Goal: Task Accomplishment & Management: Complete application form

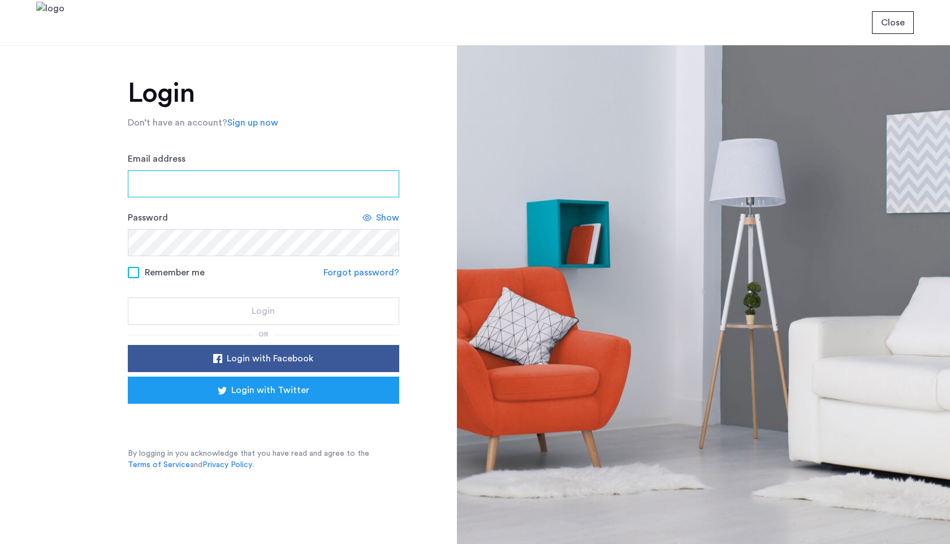
click at [304, 186] on input "Email address" at bounding box center [263, 183] width 271 height 27
click at [243, 187] on input "Email address" at bounding box center [263, 183] width 271 height 27
type input "**********"
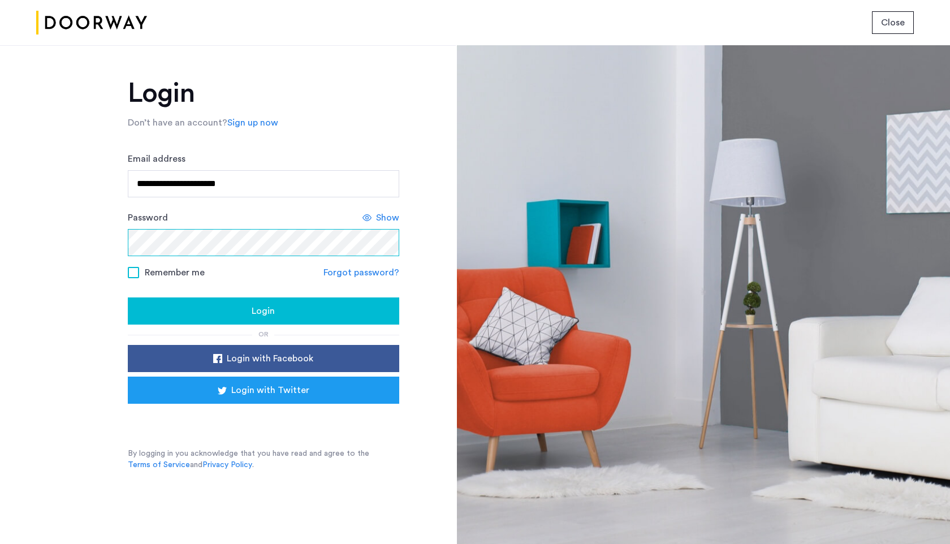
click at [128, 297] on button "Login" at bounding box center [263, 310] width 271 height 27
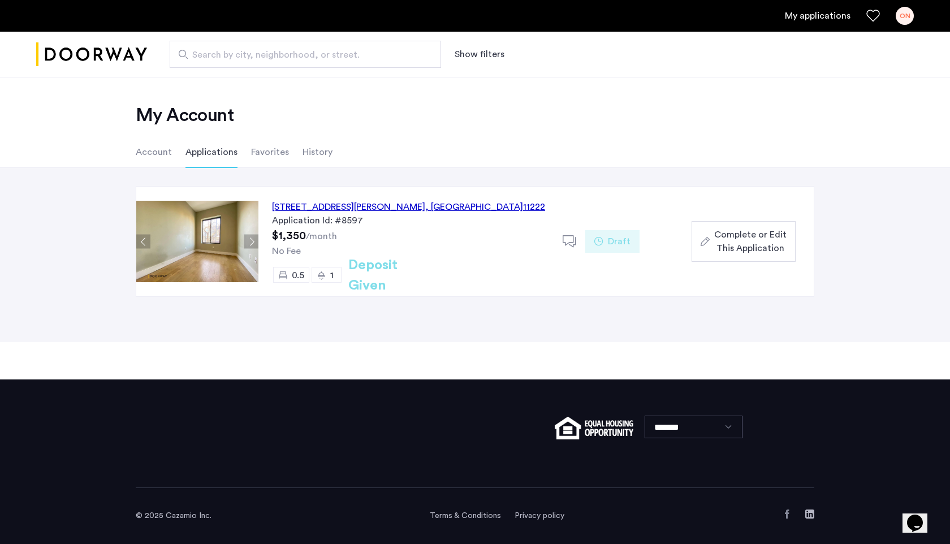
click at [757, 240] on span "Complete or Edit This Application" at bounding box center [750, 241] width 72 height 27
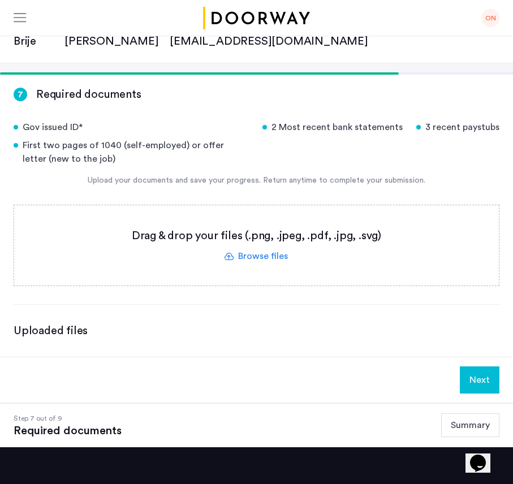
scroll to position [70, 0]
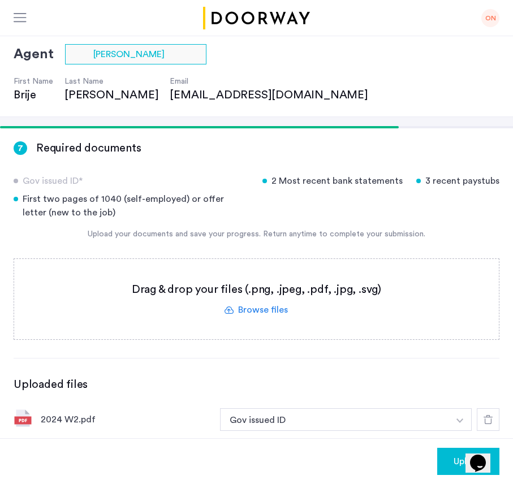
click at [459, 422] on img "button" at bounding box center [459, 421] width 7 height 5
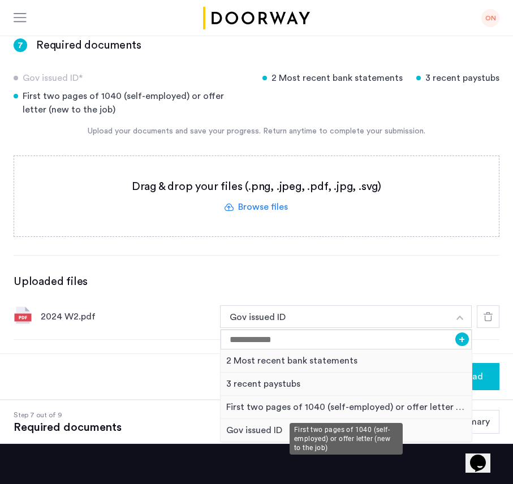
scroll to position [175, 0]
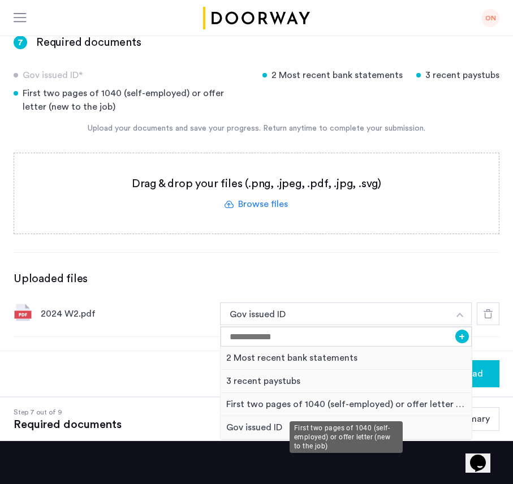
click at [376, 406] on div "First two pages of 1040 (self-employed) or offer letter (new to the job)" at bounding box center [346, 404] width 251 height 23
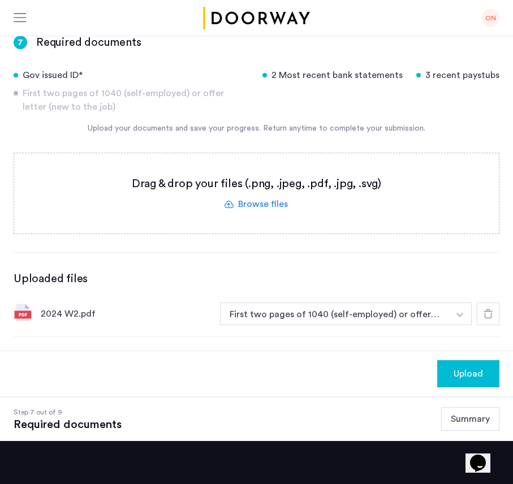
click at [452, 313] on button "button" at bounding box center [459, 314] width 23 height 23
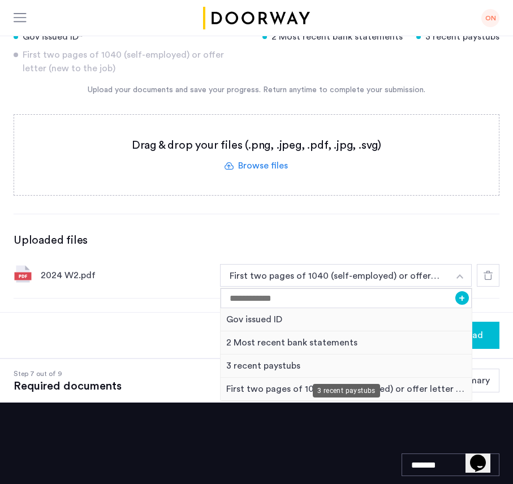
scroll to position [213, 0]
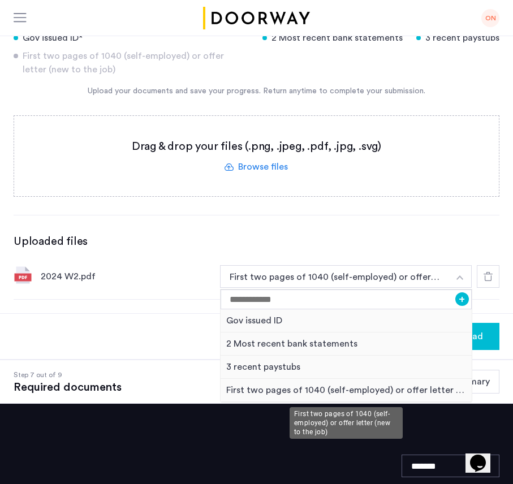
click at [410, 391] on div "First two pages of 1040 (self-employed) or offer letter (new to the job)" at bounding box center [346, 390] width 251 height 23
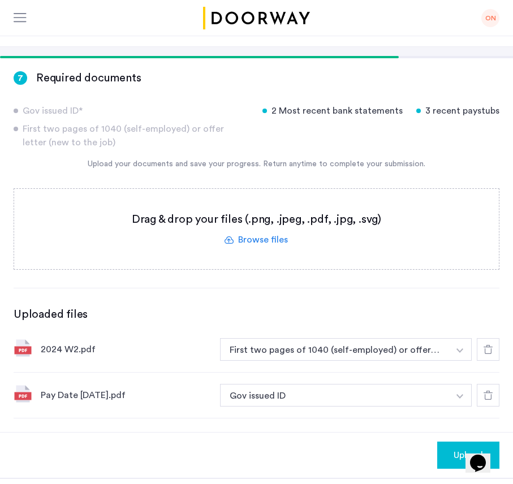
scroll to position [153, 0]
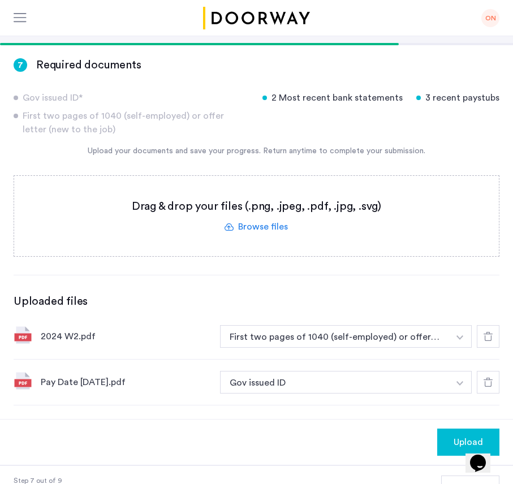
click at [463, 340] on img "button" at bounding box center [459, 337] width 7 height 5
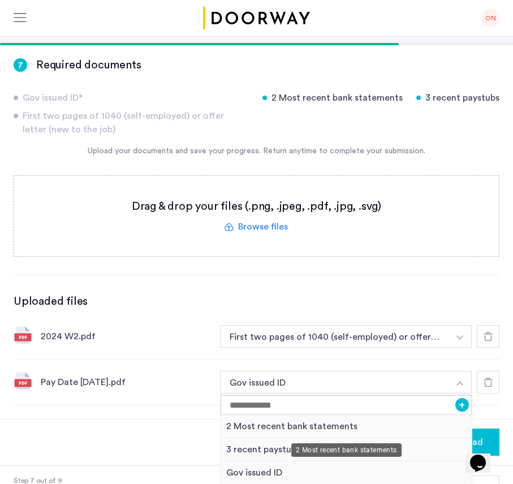
click at [366, 429] on div "2 Most recent bank statements" at bounding box center [346, 426] width 251 height 23
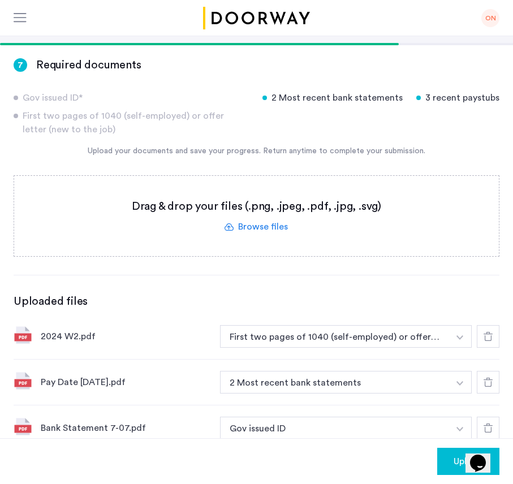
click at [490, 386] on use at bounding box center [488, 382] width 9 height 9
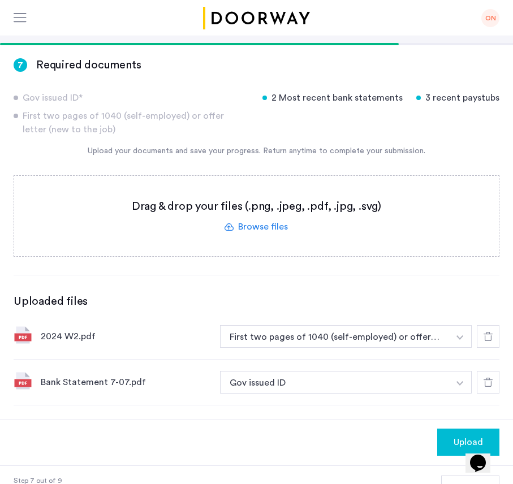
click at [458, 340] on img "button" at bounding box center [459, 337] width 7 height 5
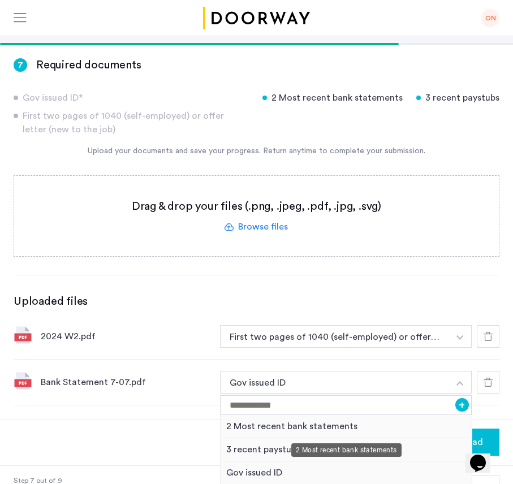
click at [355, 426] on div "2 Most recent bank statements" at bounding box center [346, 426] width 251 height 23
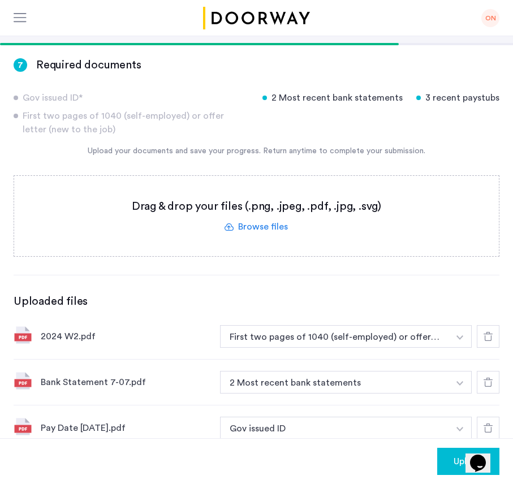
click at [459, 340] on img "button" at bounding box center [459, 337] width 7 height 5
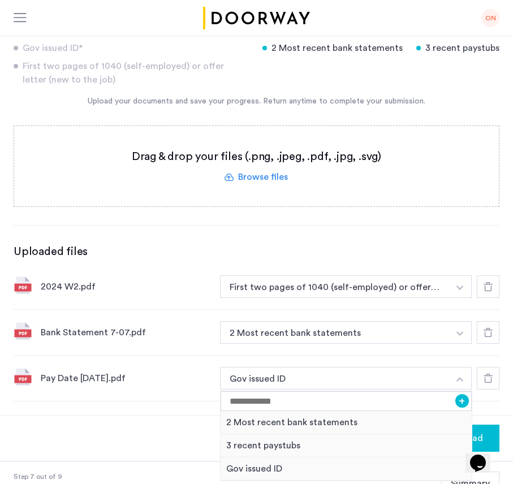
scroll to position [212, 0]
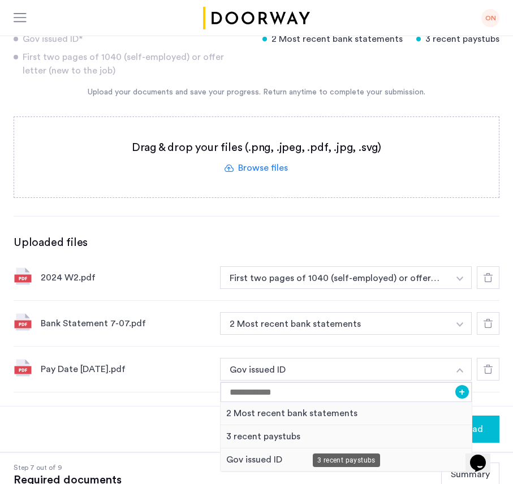
click at [305, 438] on div "3 recent paystubs" at bounding box center [346, 436] width 251 height 23
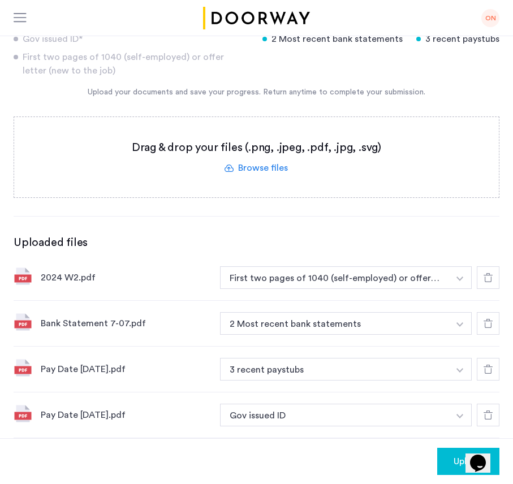
click at [462, 281] on img "button" at bounding box center [459, 279] width 7 height 5
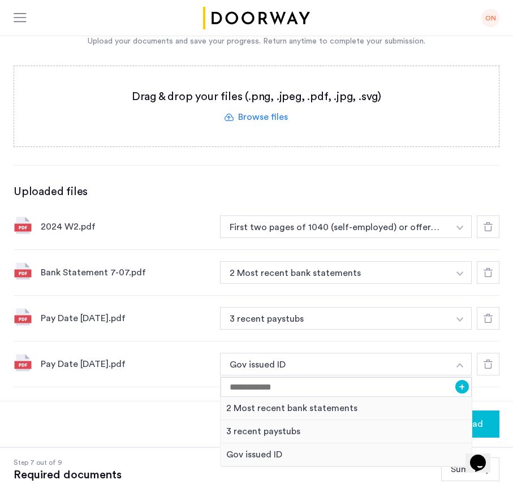
scroll to position [263, 0]
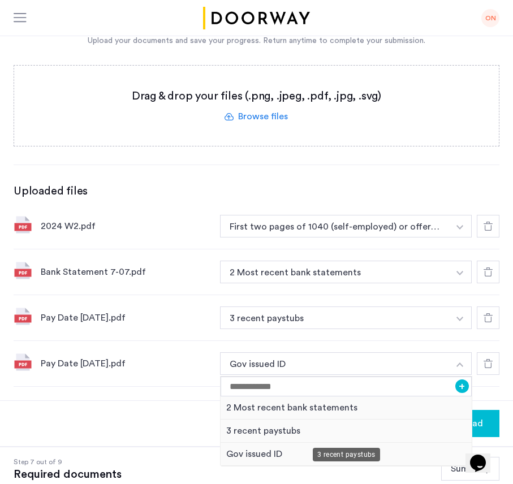
click at [331, 427] on div "3 recent paystubs" at bounding box center [346, 431] width 251 height 23
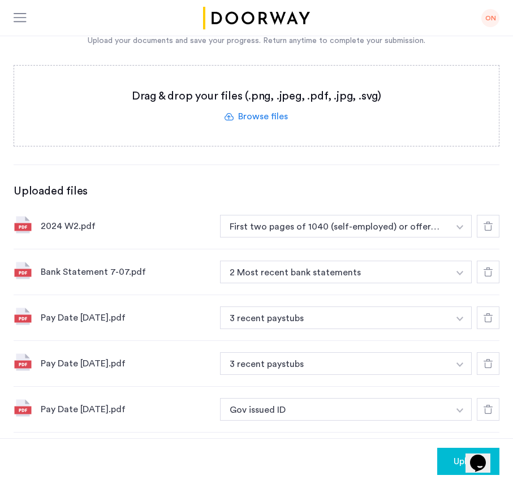
click at [461, 230] on img "button" at bounding box center [459, 227] width 7 height 5
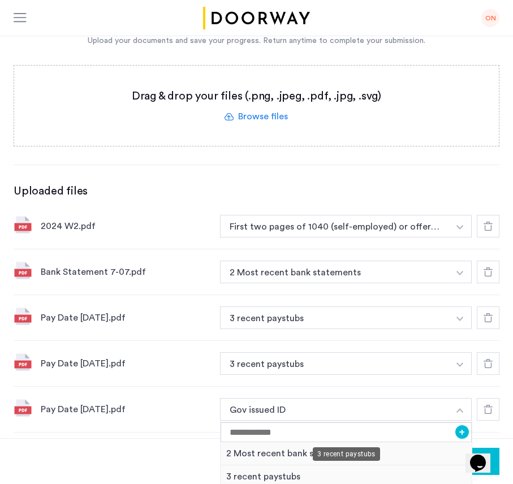
click at [338, 472] on div "3 recent paystubs" at bounding box center [346, 476] width 251 height 23
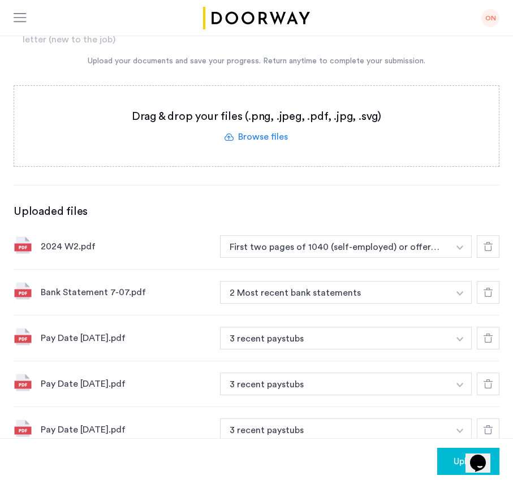
scroll to position [248, 0]
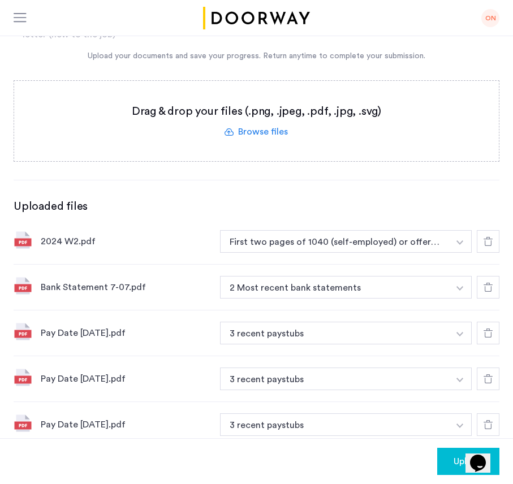
click at [446, 457] on button "Upload" at bounding box center [468, 461] width 62 height 27
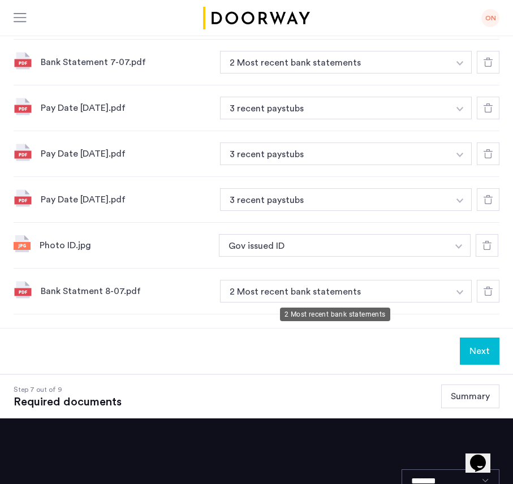
scroll to position [468, 0]
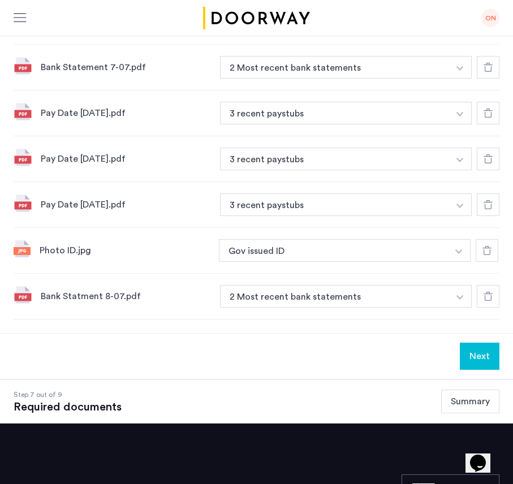
click at [473, 357] on button "Next" at bounding box center [480, 356] width 40 height 27
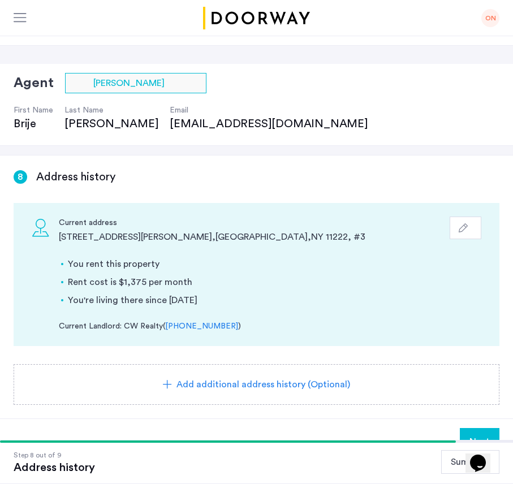
scroll to position [50, 0]
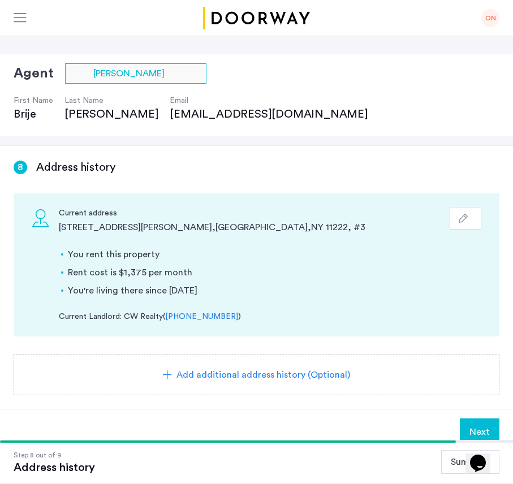
click at [465, 219] on icon "button" at bounding box center [463, 218] width 9 height 9
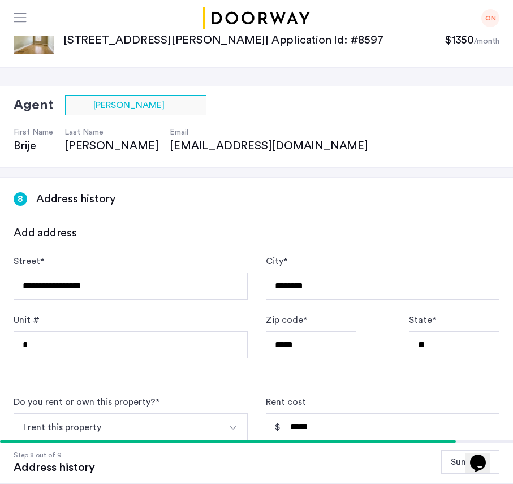
scroll to position [0, 0]
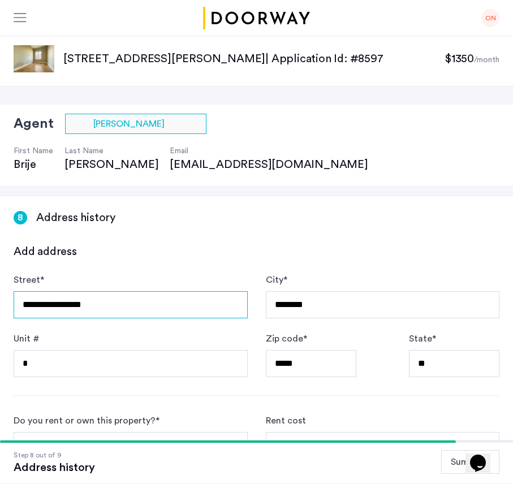
drag, startPoint x: 131, startPoint y: 310, endPoint x: 33, endPoint y: 310, distance: 97.8
click at [33, 310] on input "**********" at bounding box center [131, 304] width 234 height 27
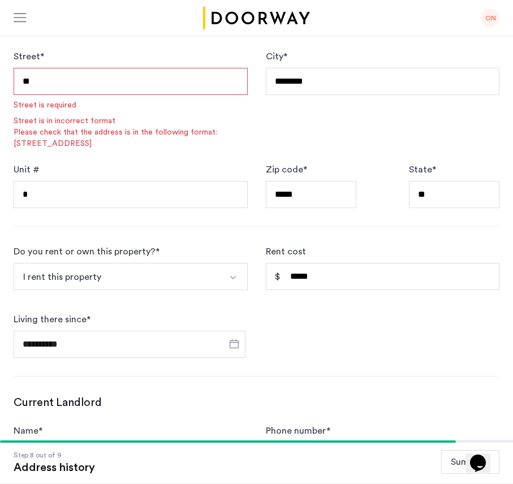
type input "*"
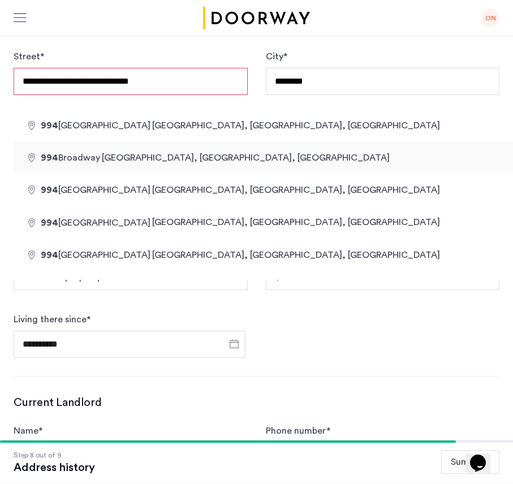
type input "**********"
type input "*****"
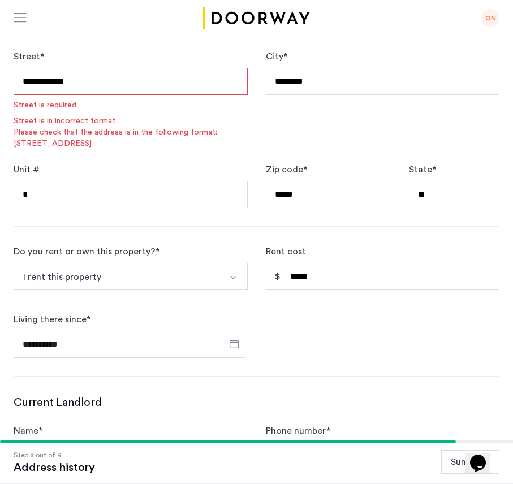
click at [109, 67] on div "**********" at bounding box center [131, 100] width 234 height 100
click at [106, 79] on input "**********" at bounding box center [131, 81] width 234 height 27
click at [94, 81] on input "**********" at bounding box center [131, 81] width 234 height 27
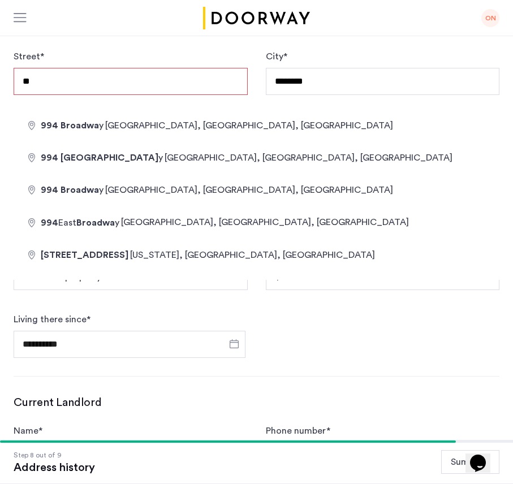
type input "*"
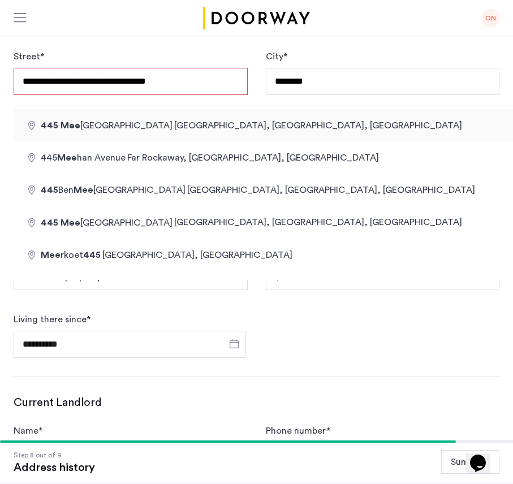
type input "**********"
type input "*****"
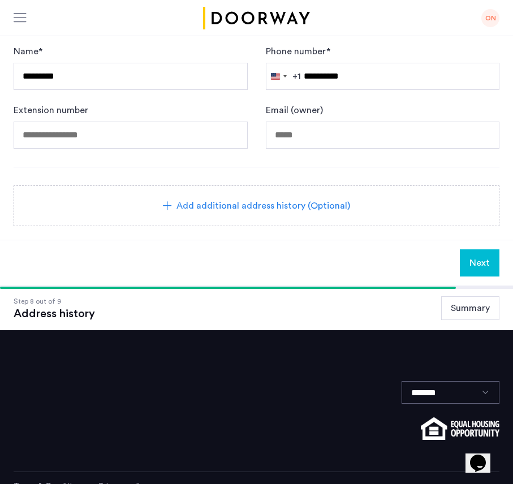
scroll to position [577, 0]
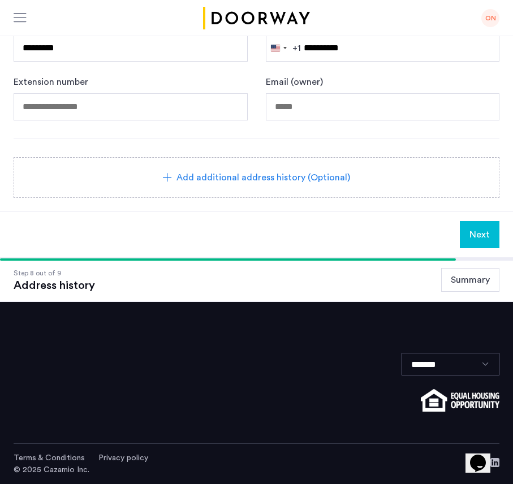
click at [476, 237] on span "Next" at bounding box center [479, 235] width 20 height 14
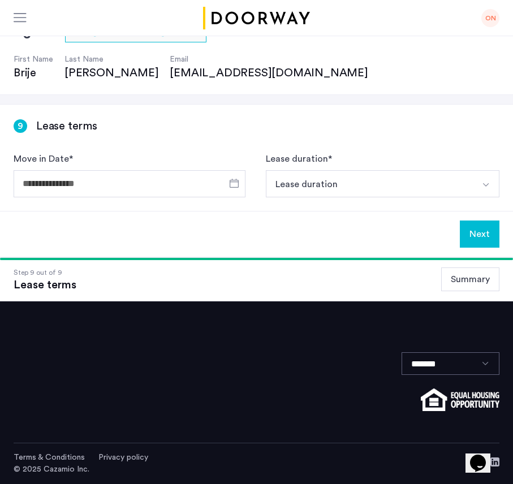
scroll to position [0, 0]
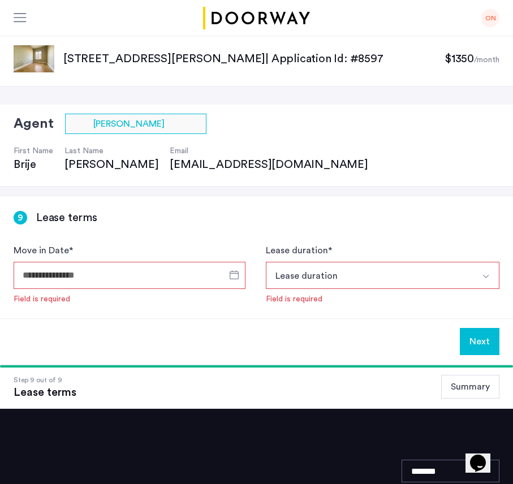
click at [189, 274] on input "Move in Date *" at bounding box center [130, 275] width 232 height 27
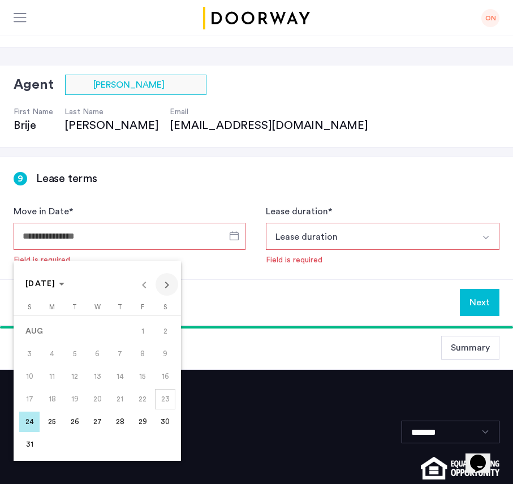
click at [169, 287] on span "Next month" at bounding box center [167, 284] width 23 height 23
click at [55, 353] on span "1" at bounding box center [52, 354] width 20 height 20
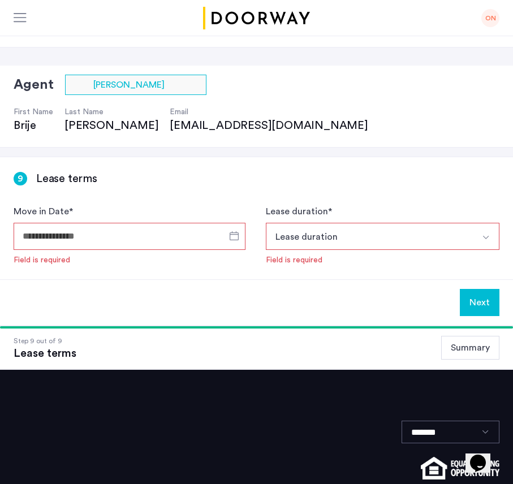
type input "**********"
click at [354, 236] on button "Lease duration" at bounding box center [370, 236] width 208 height 27
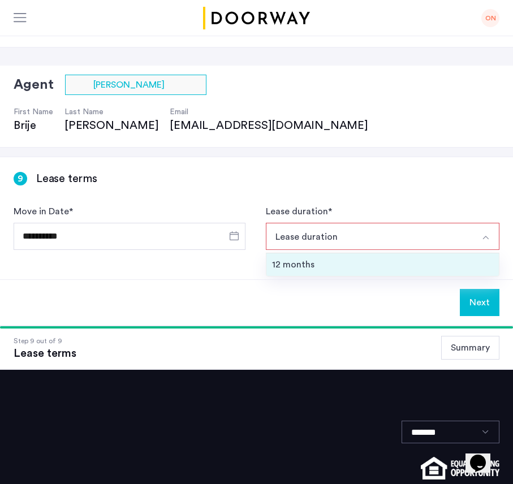
click at [343, 258] on div "12 months" at bounding box center [383, 265] width 222 height 14
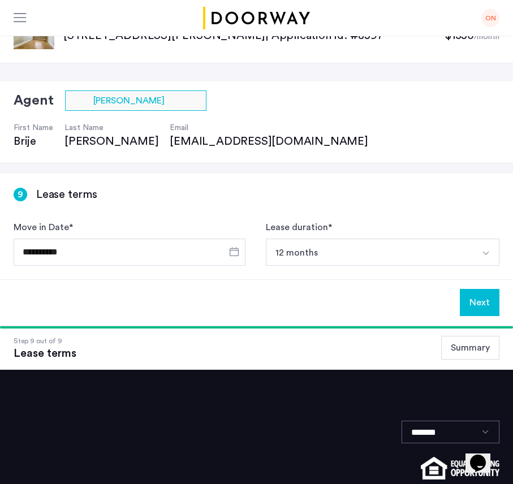
scroll to position [0, 0]
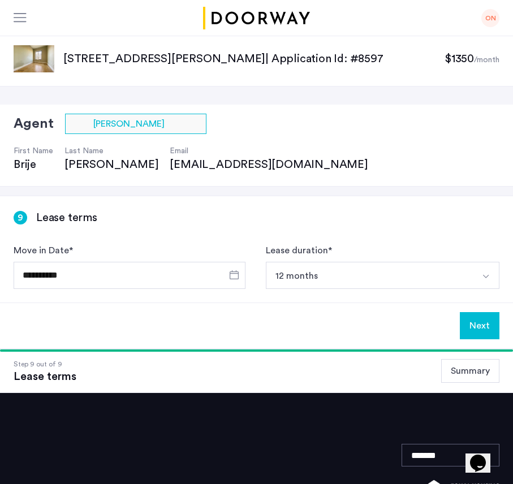
click at [472, 325] on button "Next" at bounding box center [480, 325] width 40 height 27
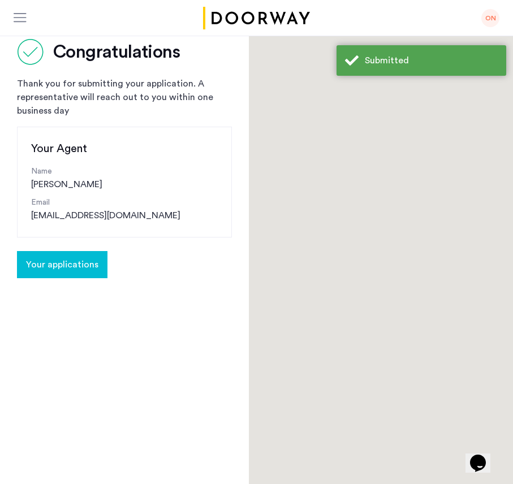
scroll to position [18, 0]
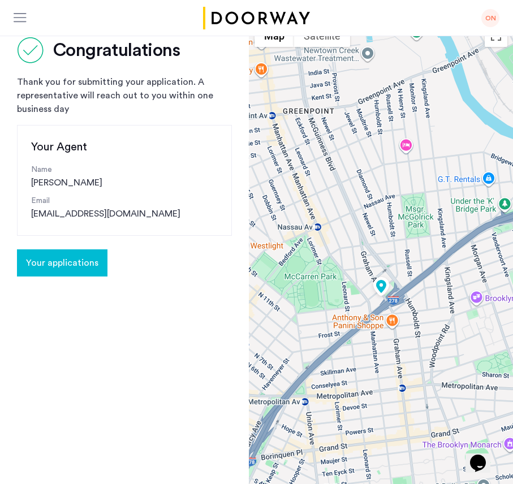
click at [73, 264] on span "Your applications" at bounding box center [62, 263] width 72 height 14
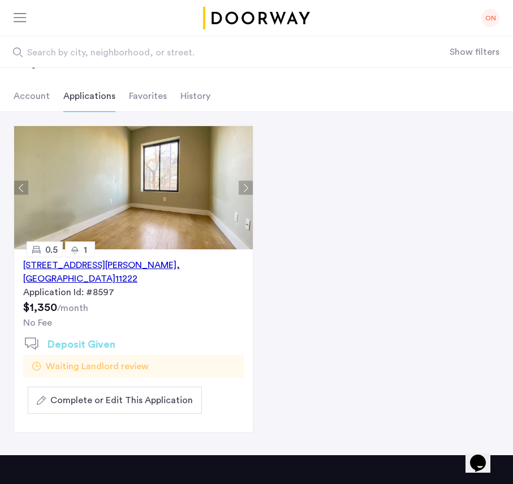
scroll to position [45, 0]
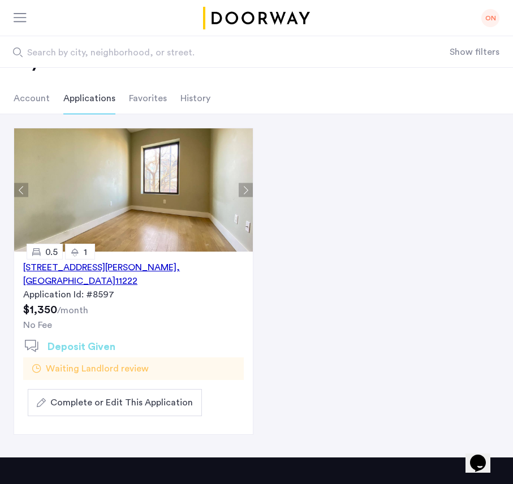
click at [152, 396] on span "Complete or Edit This Application" at bounding box center [121, 403] width 143 height 14
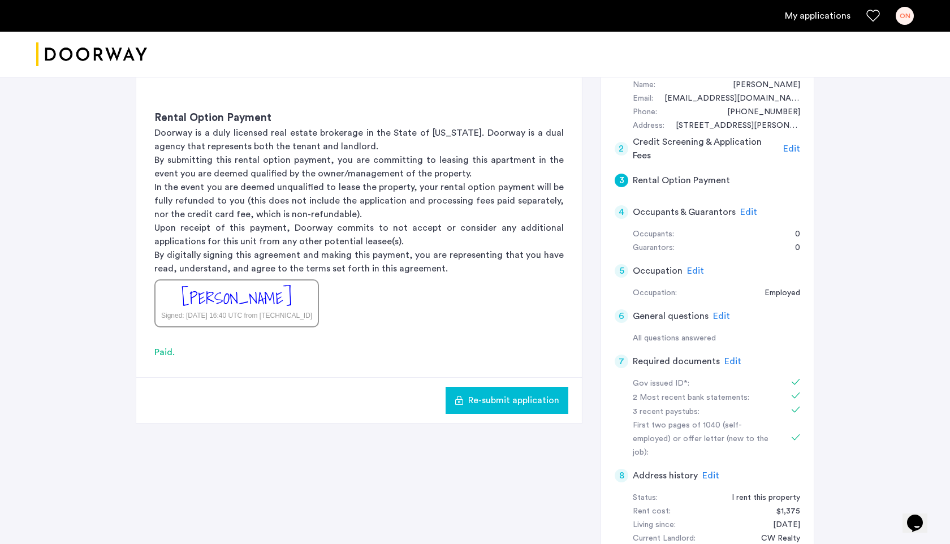
scroll to position [255, 0]
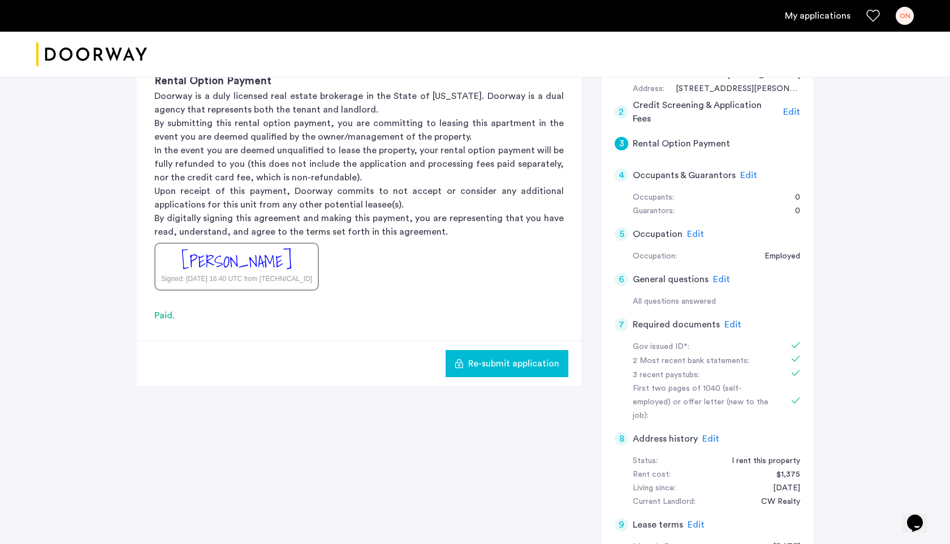
click at [748, 176] on span "Edit" at bounding box center [748, 175] width 17 height 9
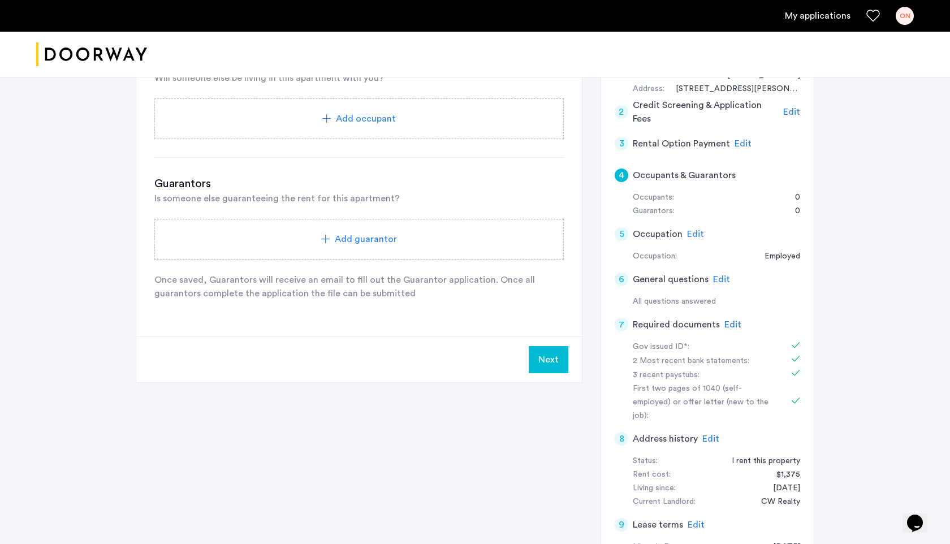
scroll to position [219, 0]
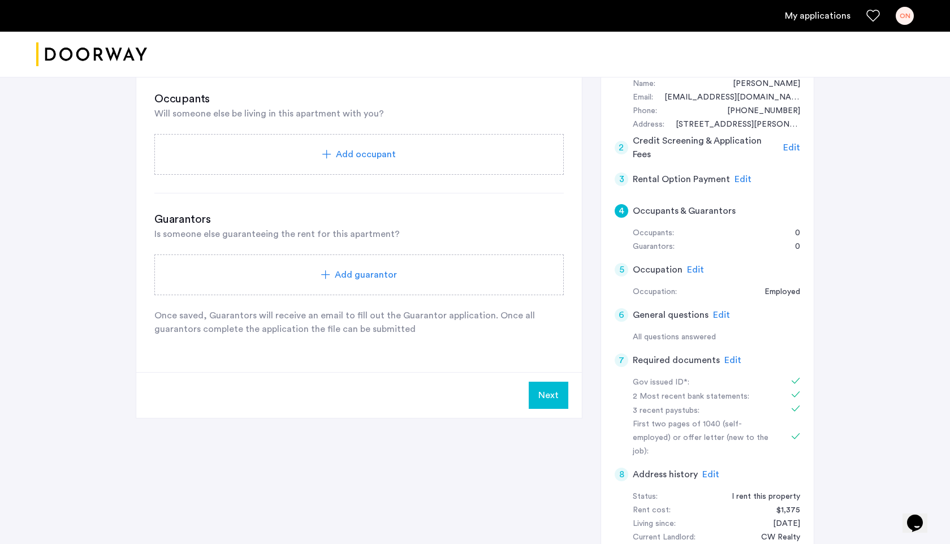
click at [359, 272] on span "Add guarantor" at bounding box center [366, 275] width 62 height 14
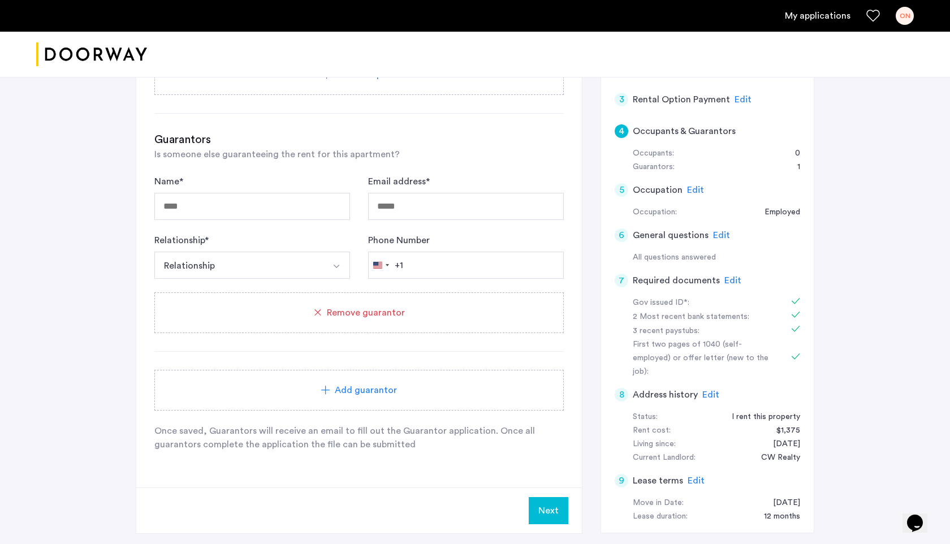
scroll to position [298, 0]
click at [254, 210] on input "Name *" at bounding box center [252, 207] width 196 height 27
type input "******"
click at [396, 210] on input "Email address *" at bounding box center [466, 207] width 196 height 27
click at [381, 210] on input "*******" at bounding box center [466, 207] width 196 height 27
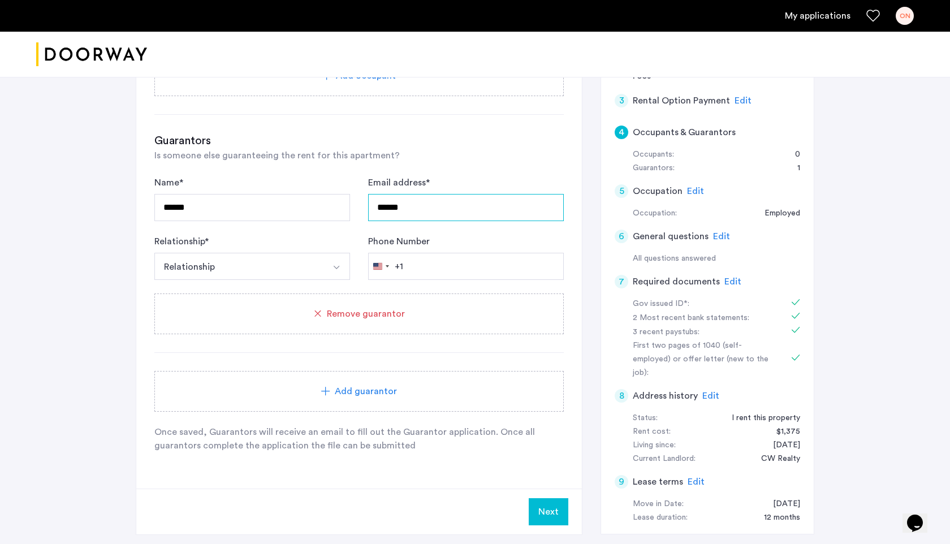
type input "*******"
click at [378, 207] on input "*******" at bounding box center [466, 207] width 196 height 27
drag, startPoint x: 419, startPoint y: 212, endPoint x: 356, endPoint y: 208, distance: 62.9
click at [356, 208] on form "Name * ****** Email address * ******* Relationship * Relationship Husband Wife …" at bounding box center [358, 228] width 409 height 104
click at [270, 213] on input "******" at bounding box center [252, 207] width 196 height 27
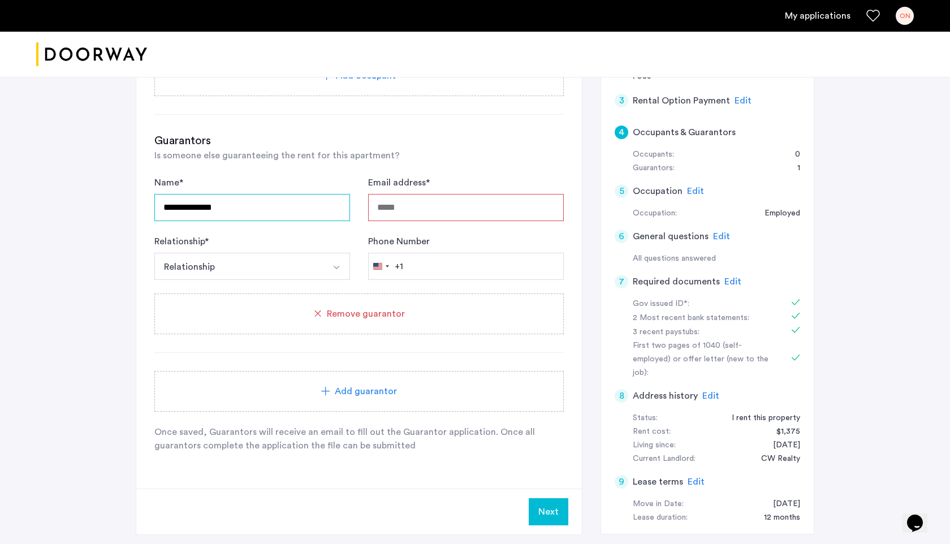
type input "**********"
click at [391, 211] on input "Email address *" at bounding box center [466, 207] width 196 height 27
type input "**********"
click at [333, 264] on img "Select option" at bounding box center [336, 267] width 9 height 9
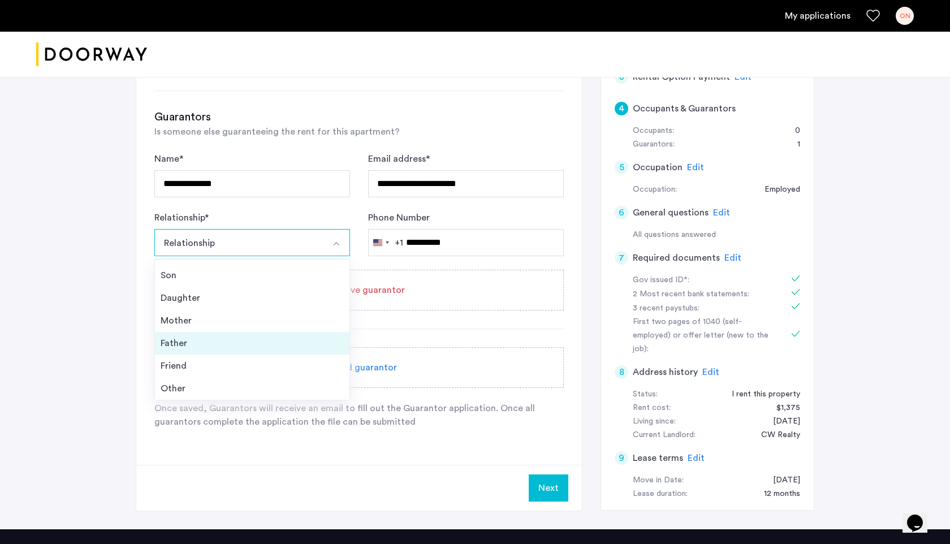
scroll to position [326, 0]
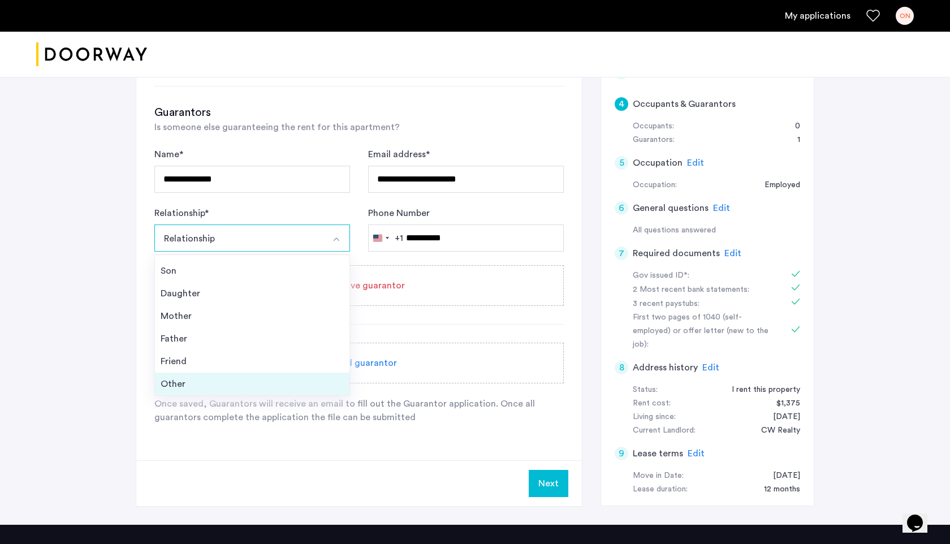
click at [230, 378] on div "Other" at bounding box center [252, 384] width 183 height 14
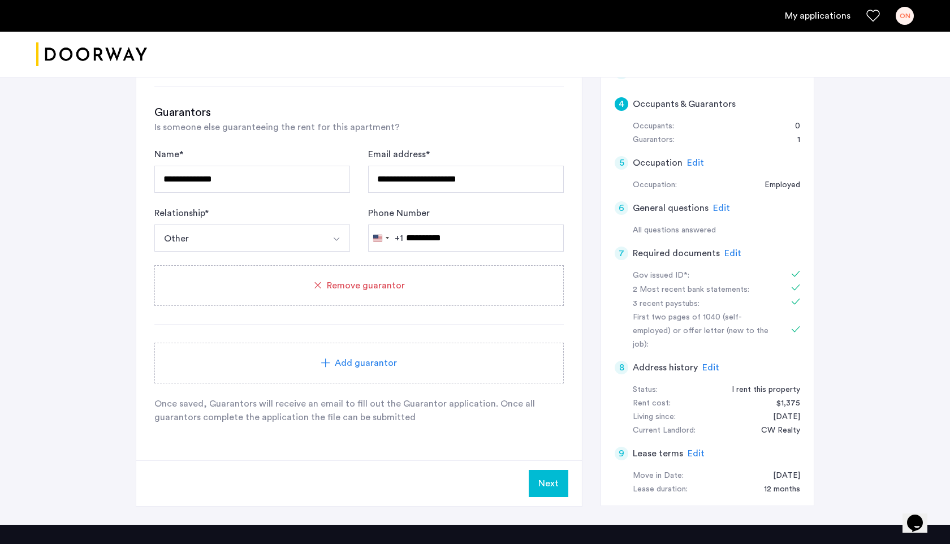
click at [339, 245] on button "Select option" at bounding box center [336, 238] width 27 height 27
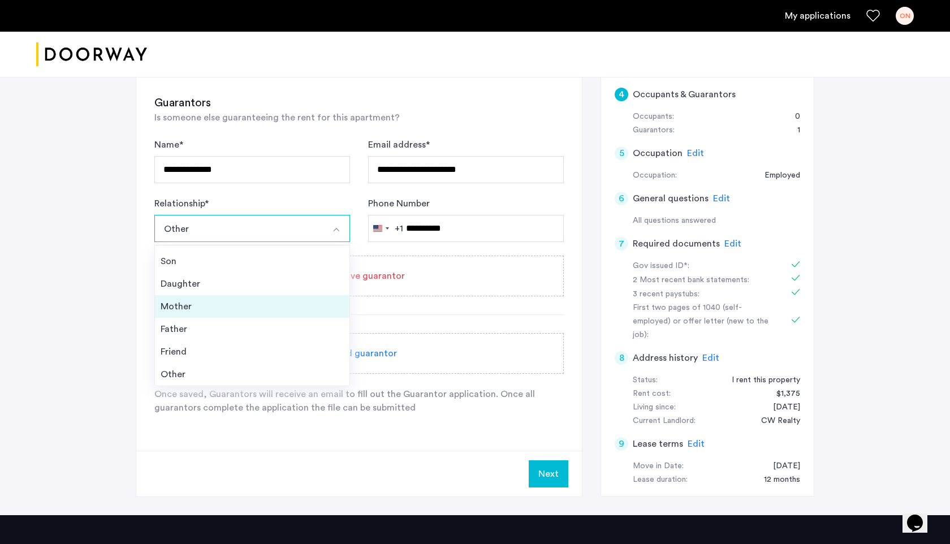
scroll to position [334, 0]
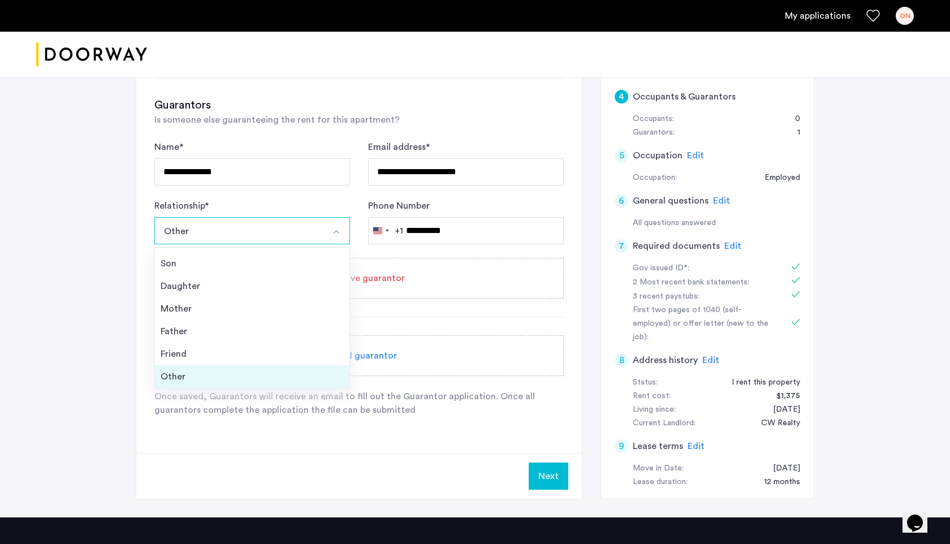
click at [255, 370] on div "Other" at bounding box center [252, 377] width 183 height 14
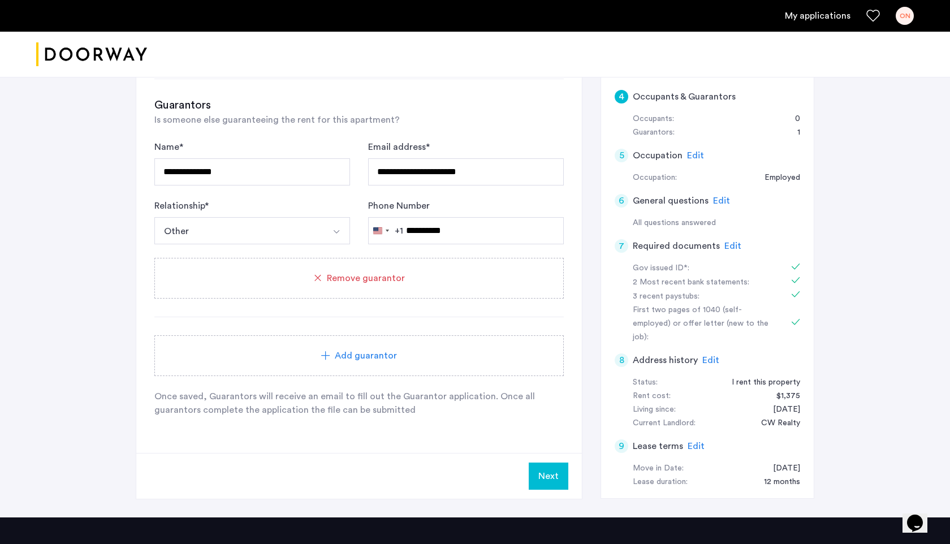
click at [549, 481] on button "Next" at bounding box center [549, 476] width 40 height 27
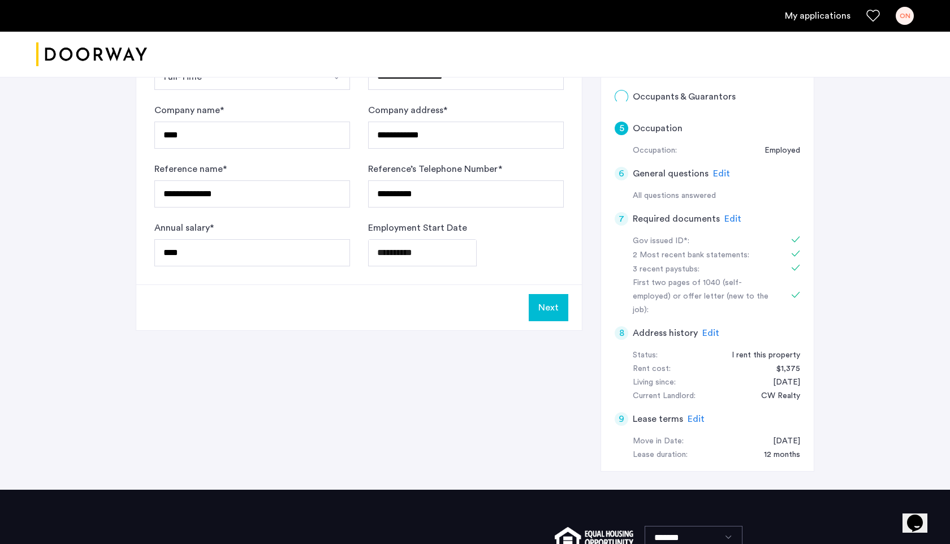
scroll to position [0, 0]
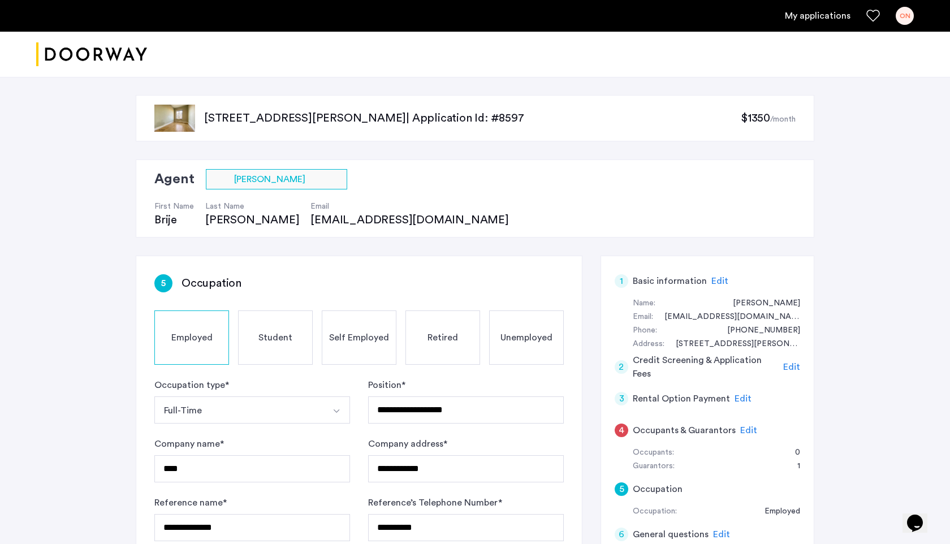
click at [644, 97] on div "445 Meeker Avenue, Unit 3LBR, Brooklyn, NY 11222 | Application Id: #8597 $1350 …" at bounding box center [475, 118] width 679 height 46
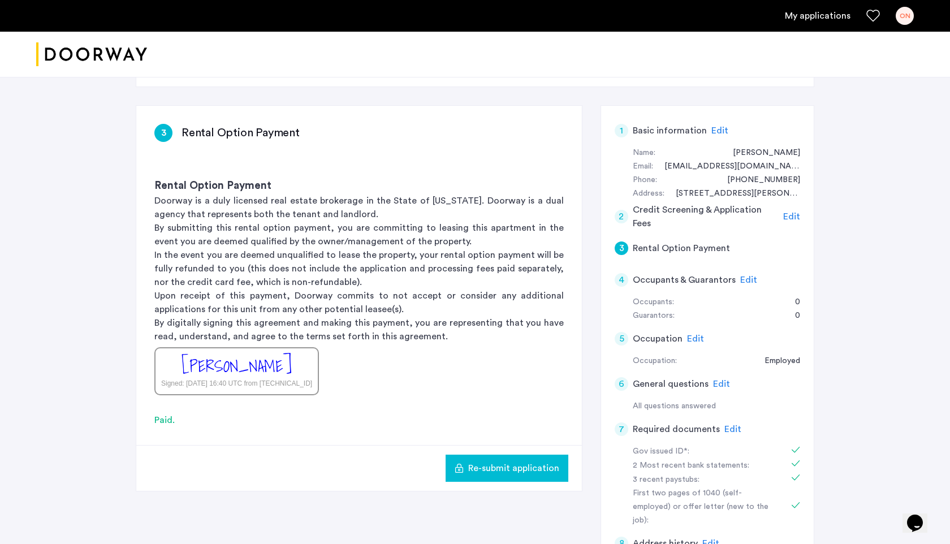
scroll to position [148, 0]
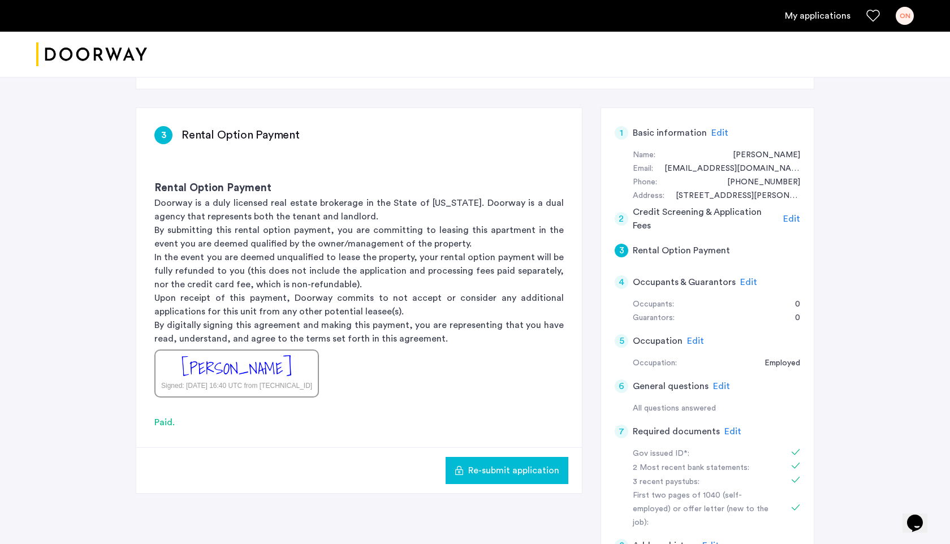
click at [740, 283] on span "Edit" at bounding box center [748, 282] width 17 height 9
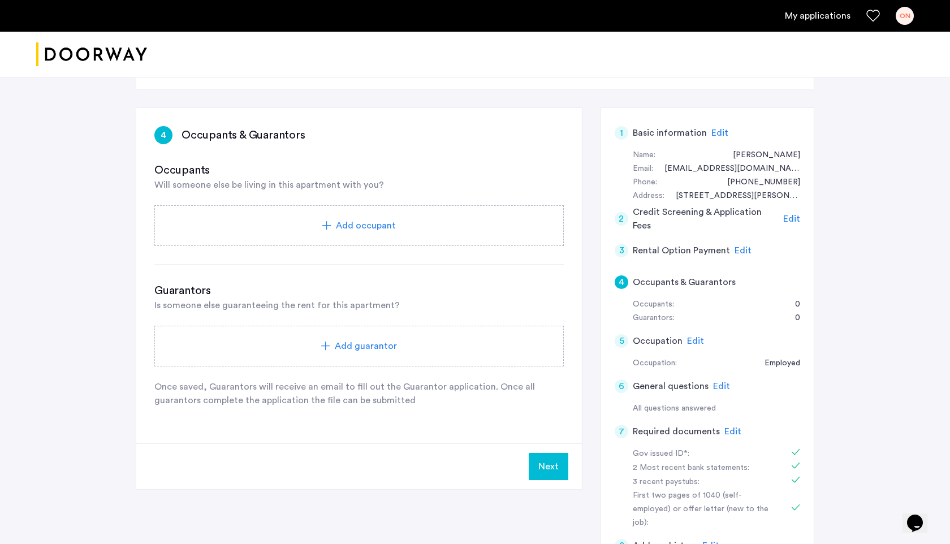
click at [348, 344] on span "Add guarantor" at bounding box center [366, 346] width 62 height 14
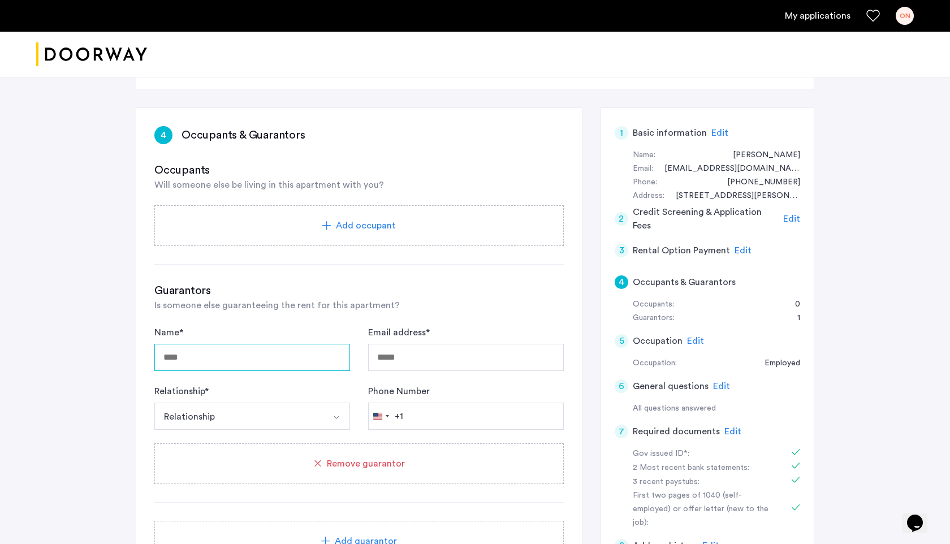
click at [269, 349] on input "Name *" at bounding box center [252, 357] width 196 height 27
type input "**********"
click at [450, 359] on input "Email address *" at bounding box center [466, 357] width 196 height 27
click at [409, 356] on input "Email address *" at bounding box center [466, 357] width 196 height 27
paste input "**********"
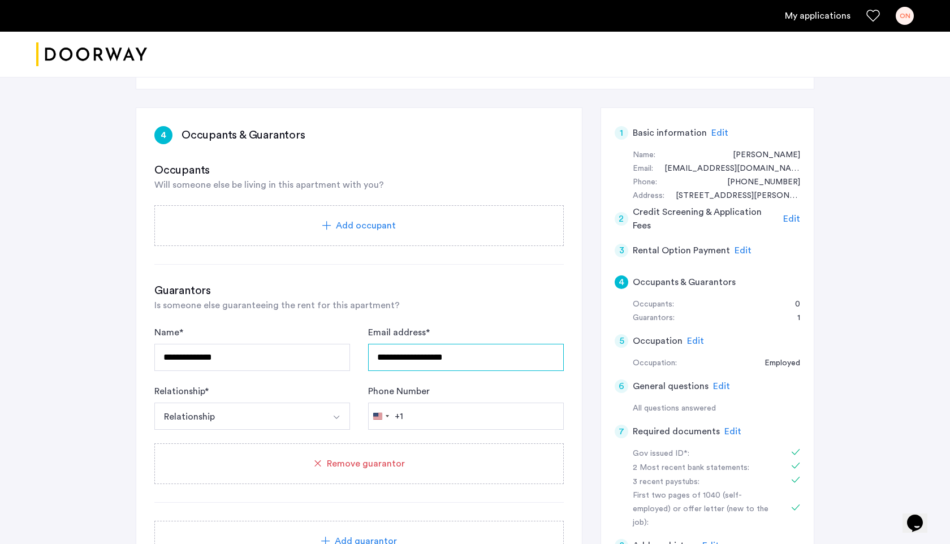
type input "**********"
click at [339, 417] on img "Select option" at bounding box center [336, 417] width 9 height 9
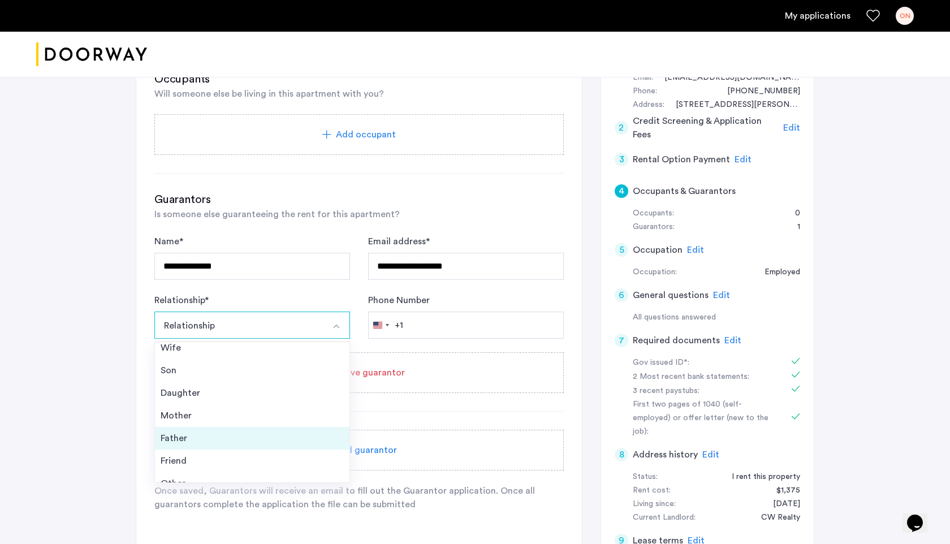
scroll to position [41, 0]
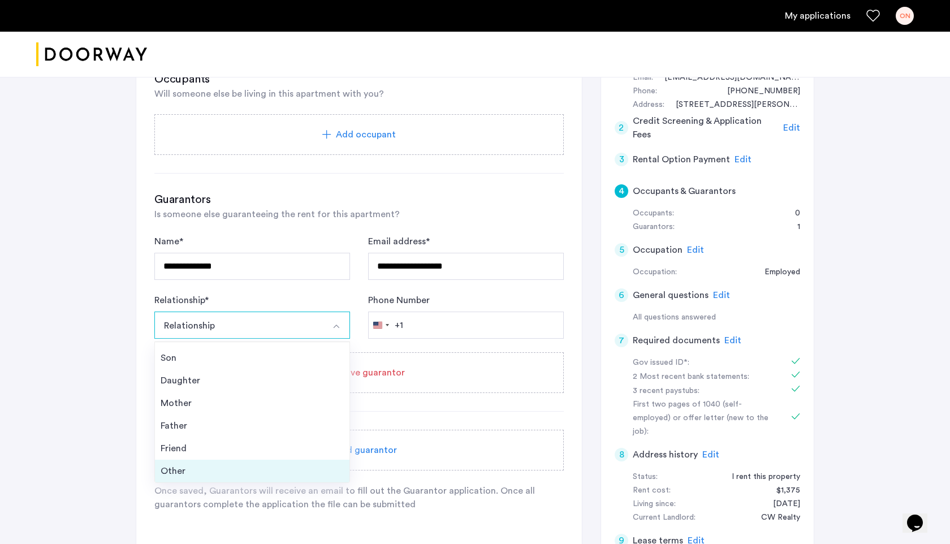
click at [226, 466] on div "Other" at bounding box center [252, 471] width 183 height 14
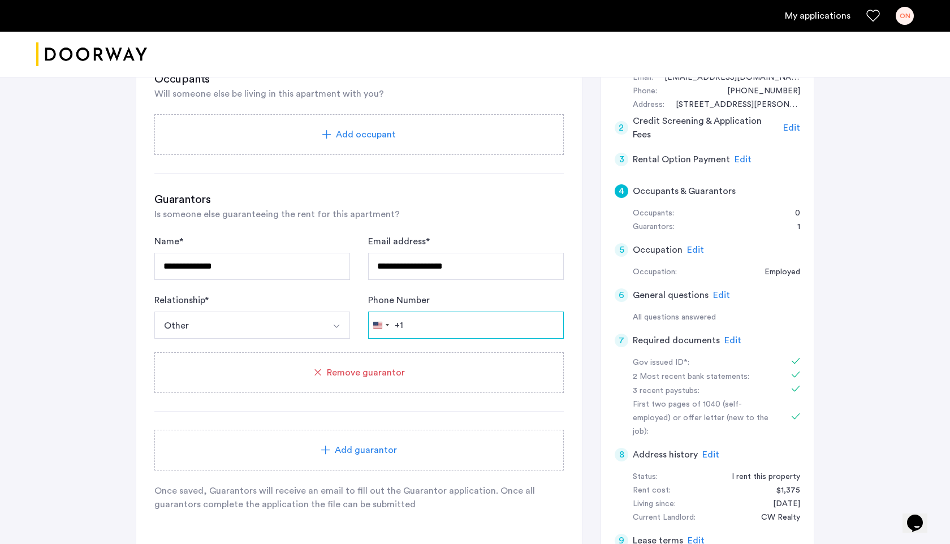
click at [420, 322] on input "Phone Number" at bounding box center [466, 325] width 196 height 27
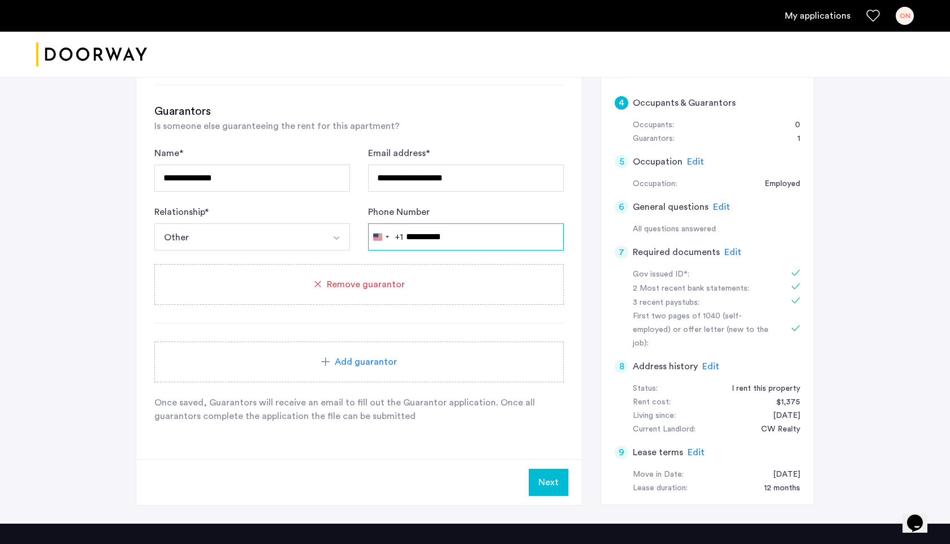
scroll to position [329, 0]
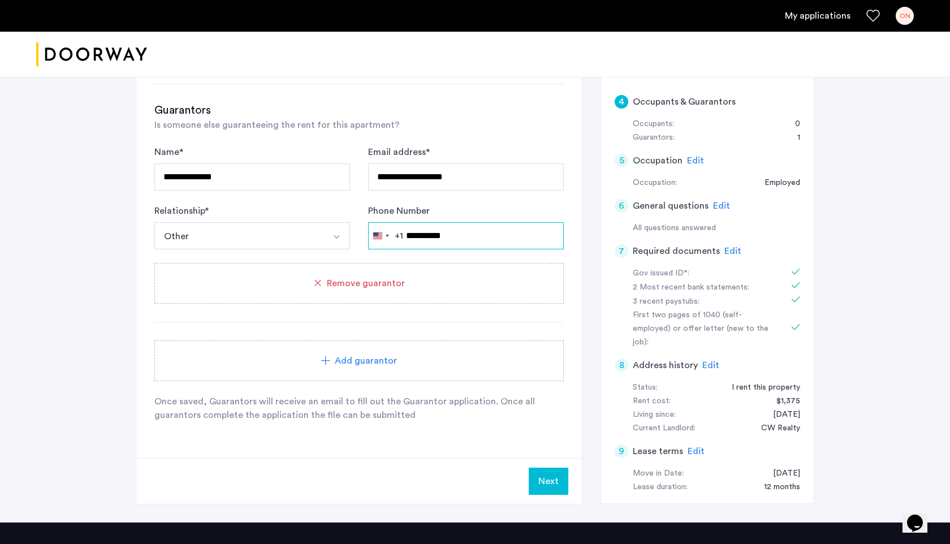
type input "**********"
click at [545, 486] on button "Next" at bounding box center [549, 481] width 40 height 27
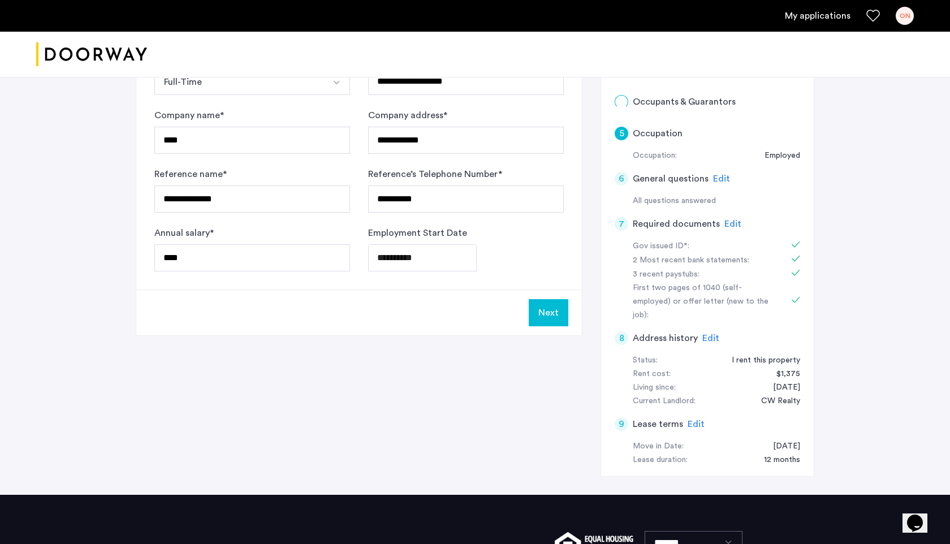
scroll to position [0, 0]
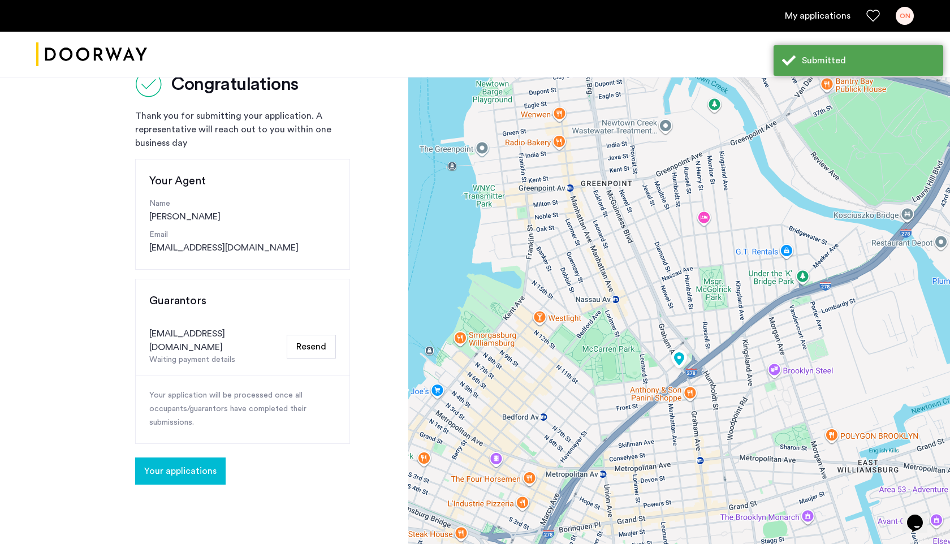
scroll to position [43, 0]
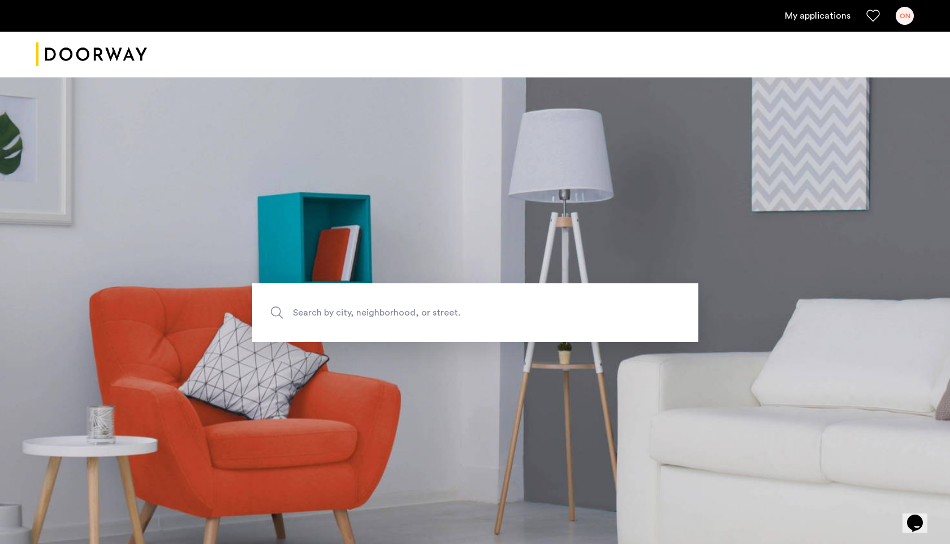
click at [817, 22] on link "My applications" at bounding box center [818, 16] width 66 height 14
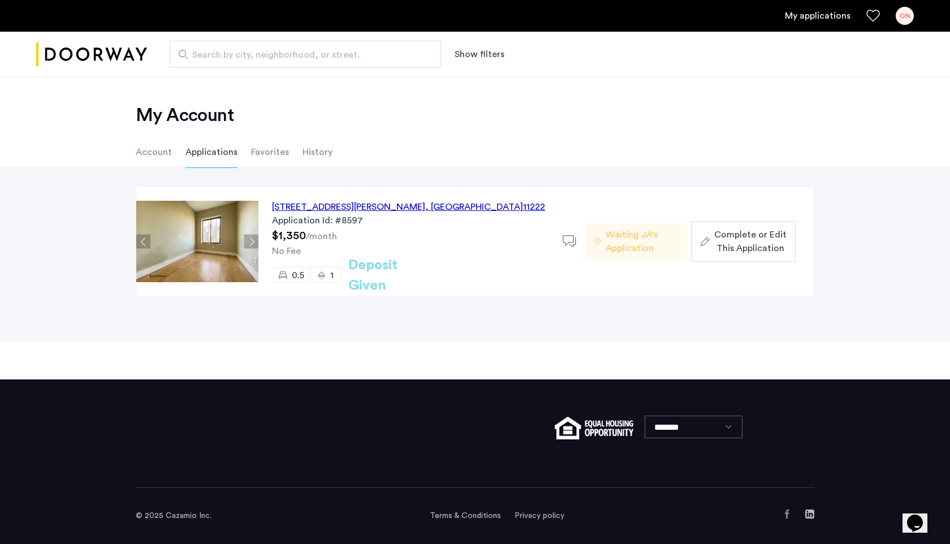
click at [638, 245] on span "Waiting JA's Application" at bounding box center [642, 241] width 72 height 27
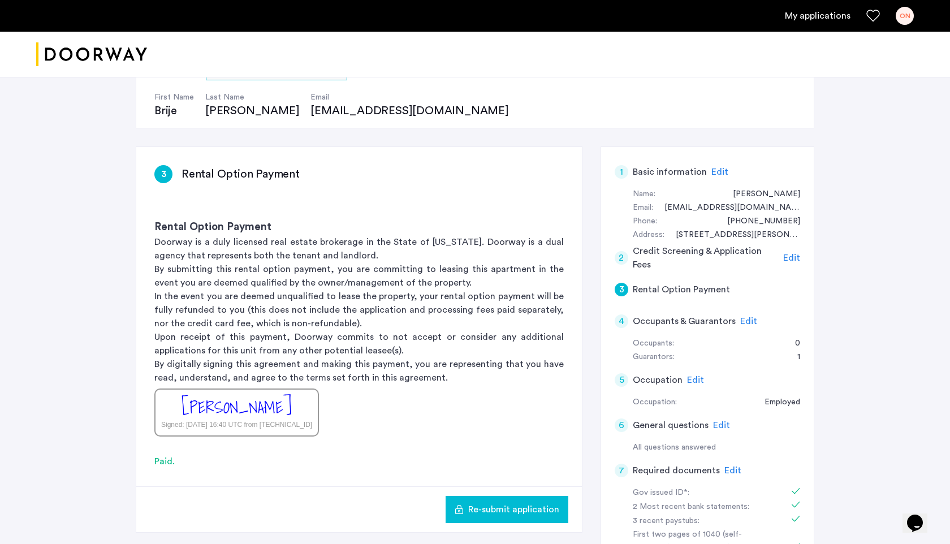
scroll to position [113, 0]
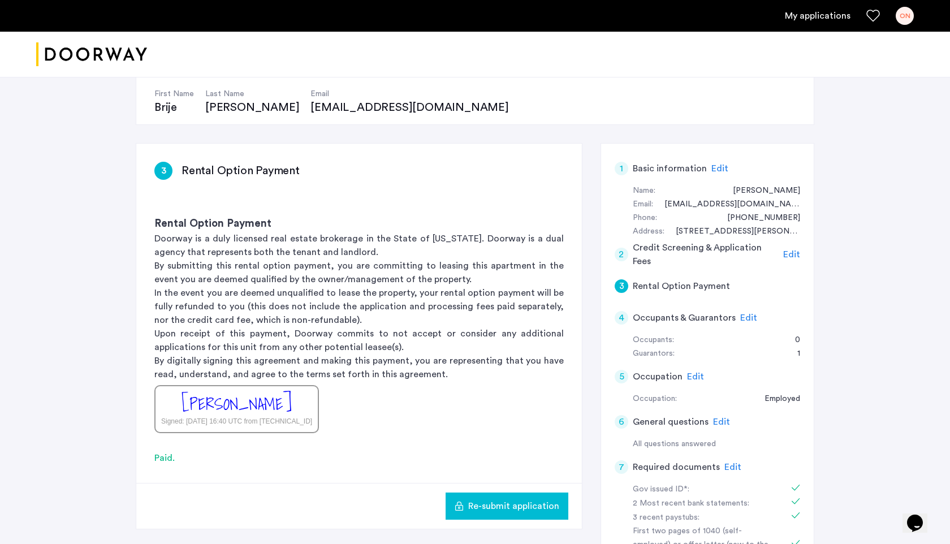
click at [743, 318] on span "Edit" at bounding box center [748, 317] width 17 height 9
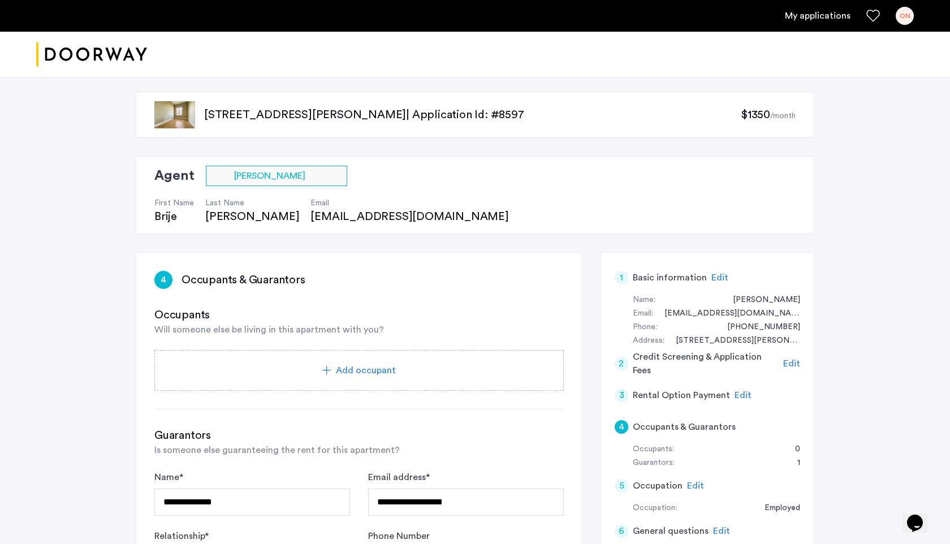
scroll to position [0, 0]
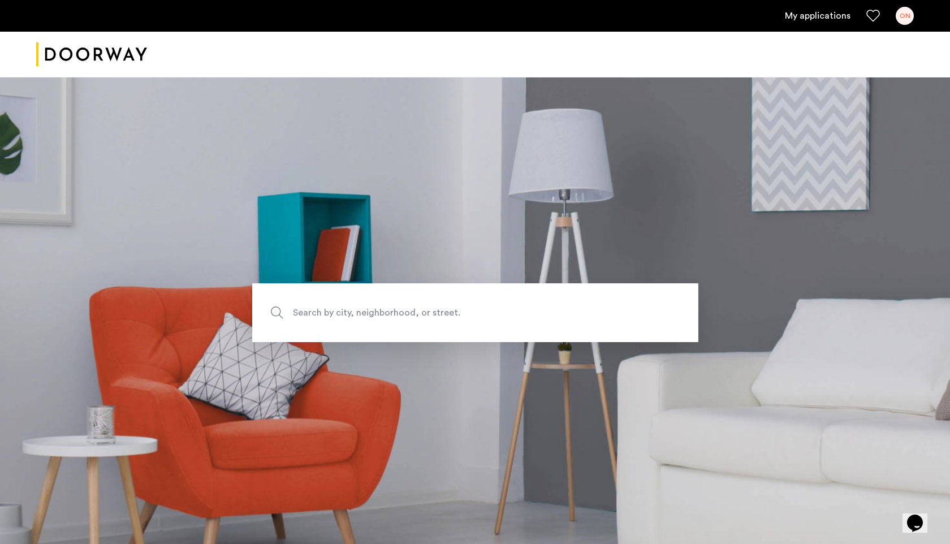
click at [909, 21] on div "ON" at bounding box center [905, 16] width 18 height 18
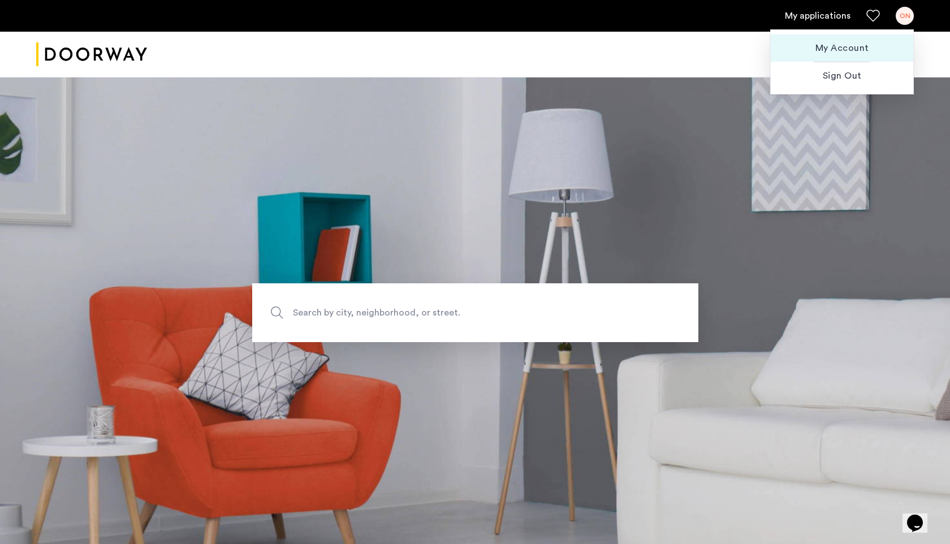
click at [855, 54] on span "My Account" at bounding box center [842, 48] width 124 height 14
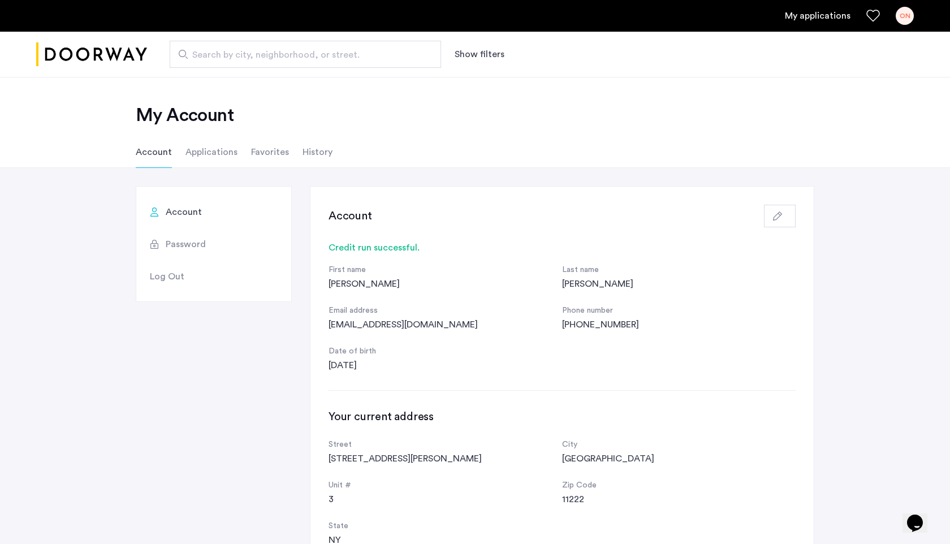
click at [913, 19] on link "ON" at bounding box center [905, 16] width 18 height 18
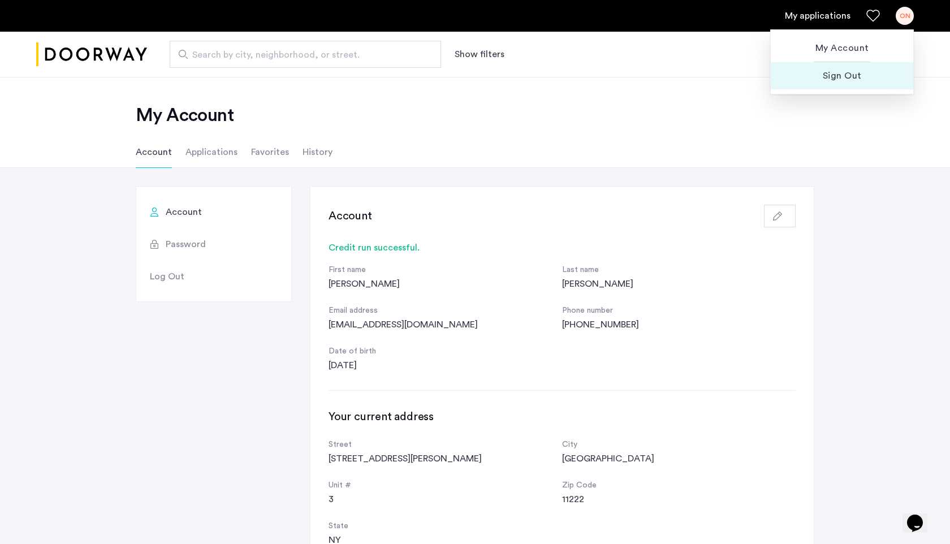
click at [863, 77] on span "Sign Out" at bounding box center [842, 76] width 124 height 14
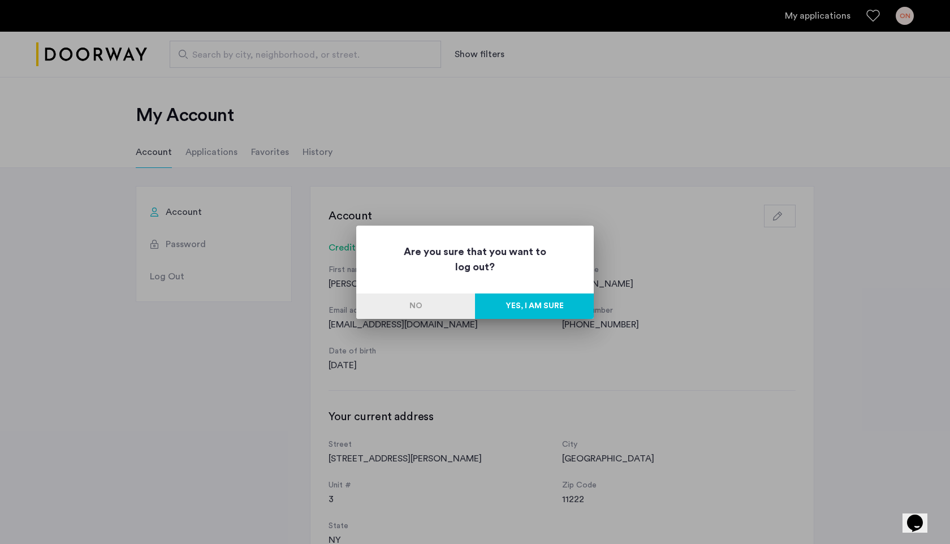
click at [551, 303] on button "Yes, I am sure" at bounding box center [534, 306] width 119 height 25
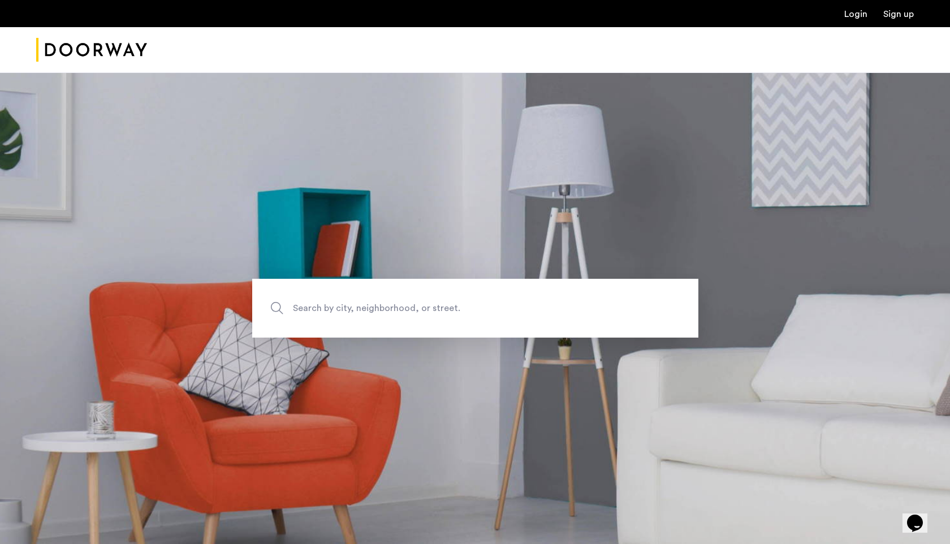
click at [855, 14] on link "Login" at bounding box center [855, 14] width 23 height 9
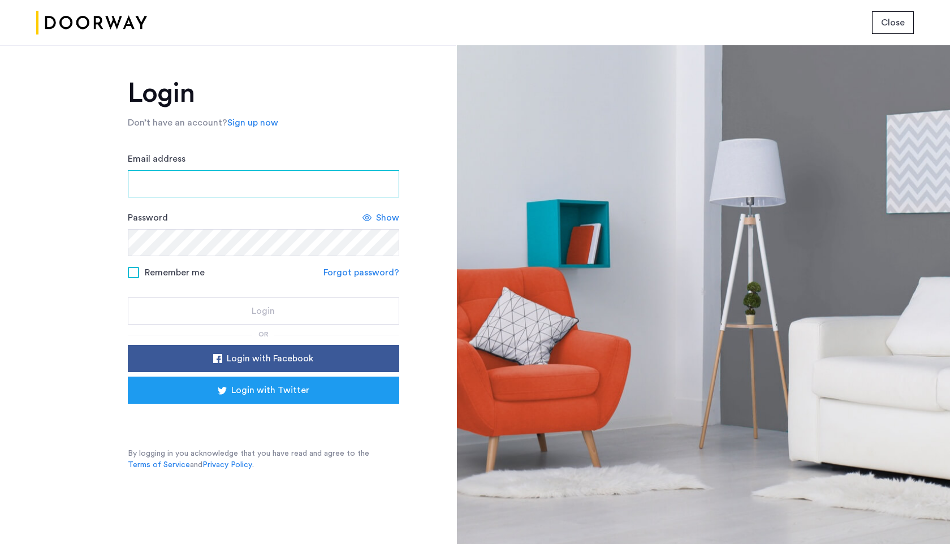
click at [329, 182] on input "Email address" at bounding box center [263, 183] width 271 height 27
type input "**********"
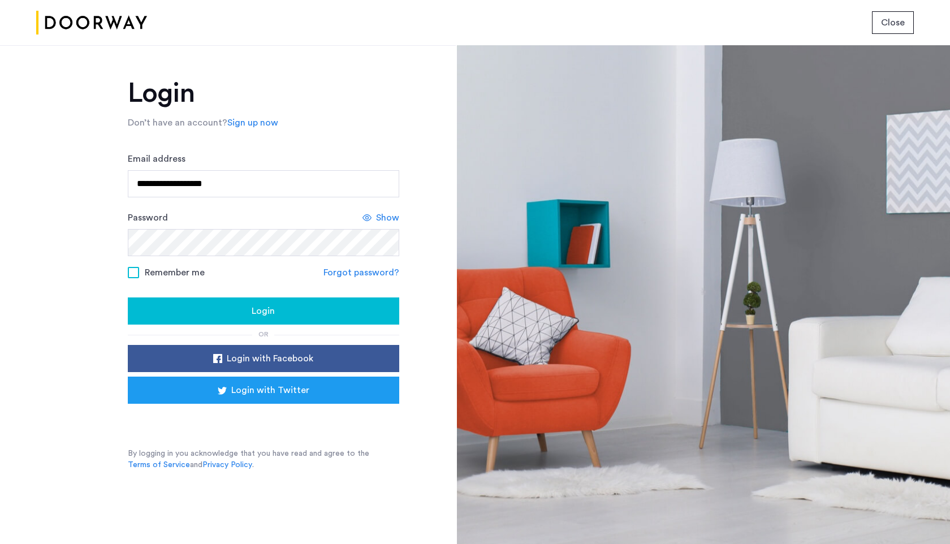
click at [230, 304] on div "Login" at bounding box center [263, 311] width 253 height 14
